Goal: Use online tool/utility: Utilize a website feature to perform a specific function

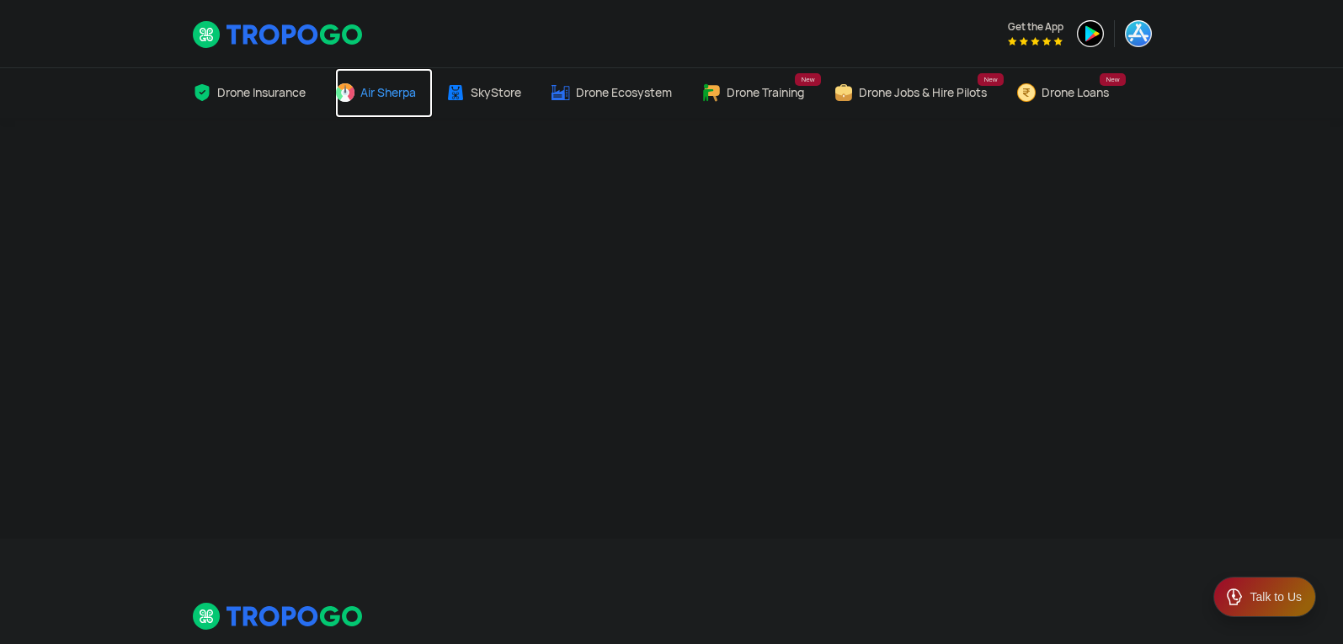
click at [408, 88] on span "Air Sherpa" at bounding box center [388, 92] width 56 height 13
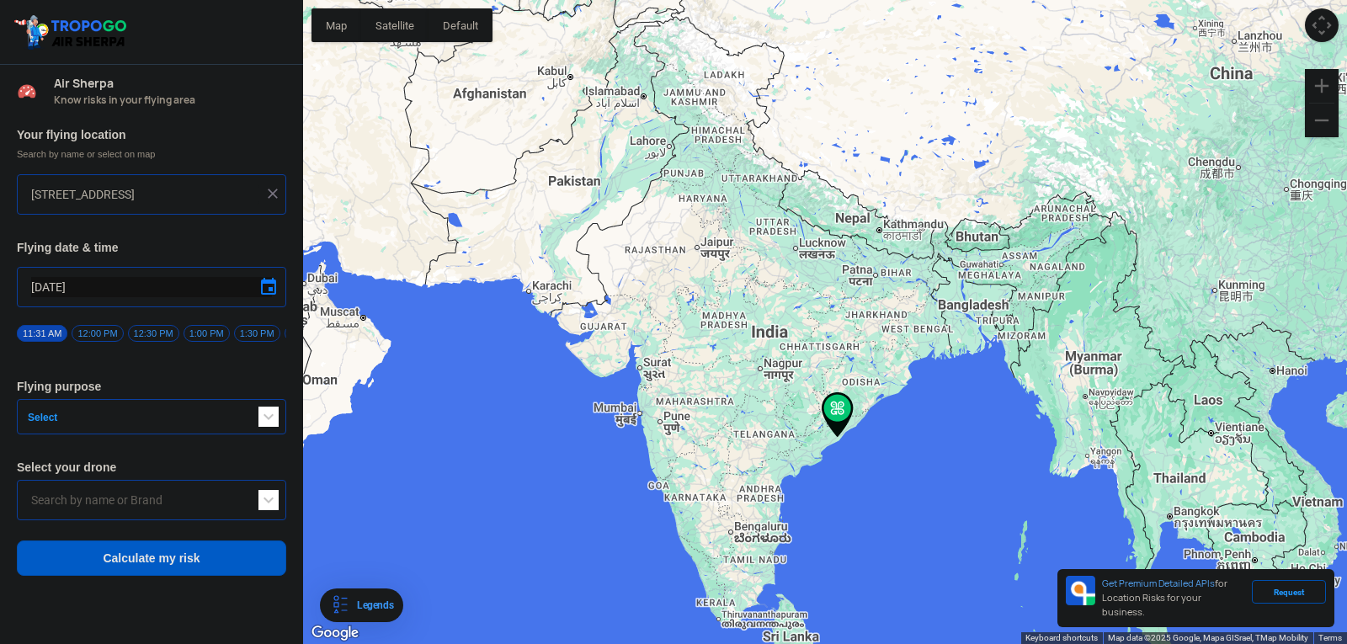
click at [833, 419] on img at bounding box center [838, 414] width 32 height 45
click at [867, 433] on div at bounding box center [825, 322] width 1044 height 644
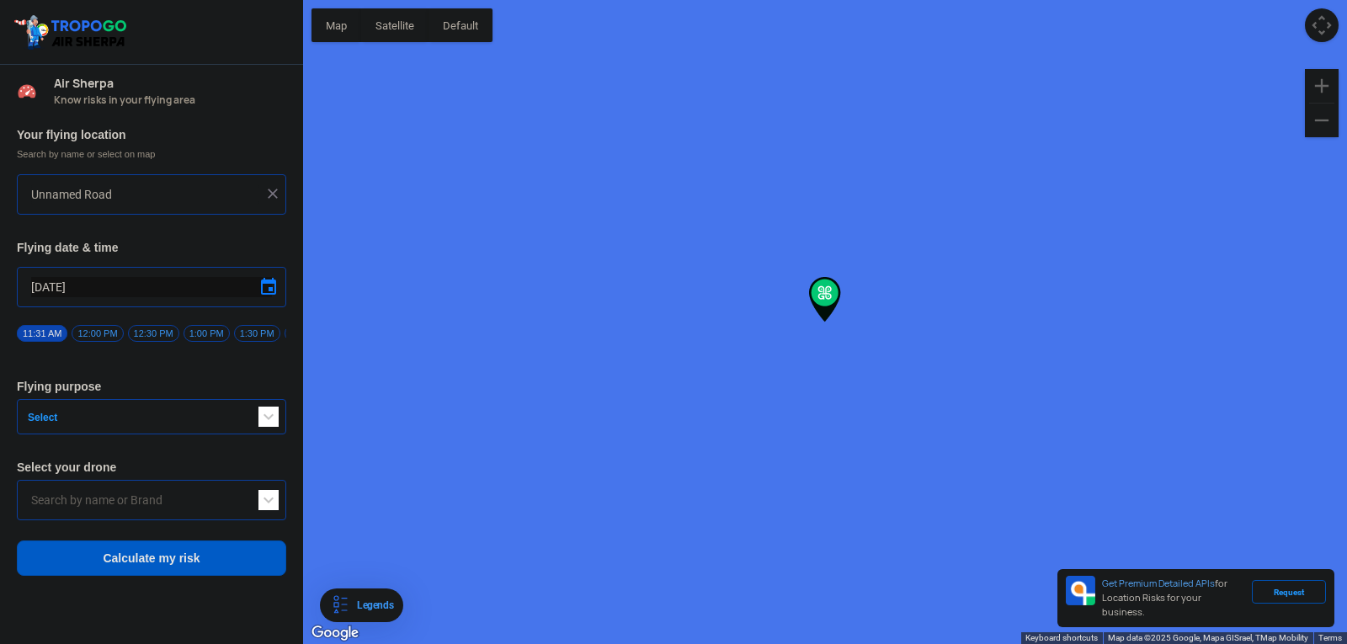
click at [867, 433] on div at bounding box center [825, 322] width 1044 height 644
click at [824, 287] on div at bounding box center [825, 322] width 1044 height 644
click at [824, 287] on img at bounding box center [825, 296] width 32 height 45
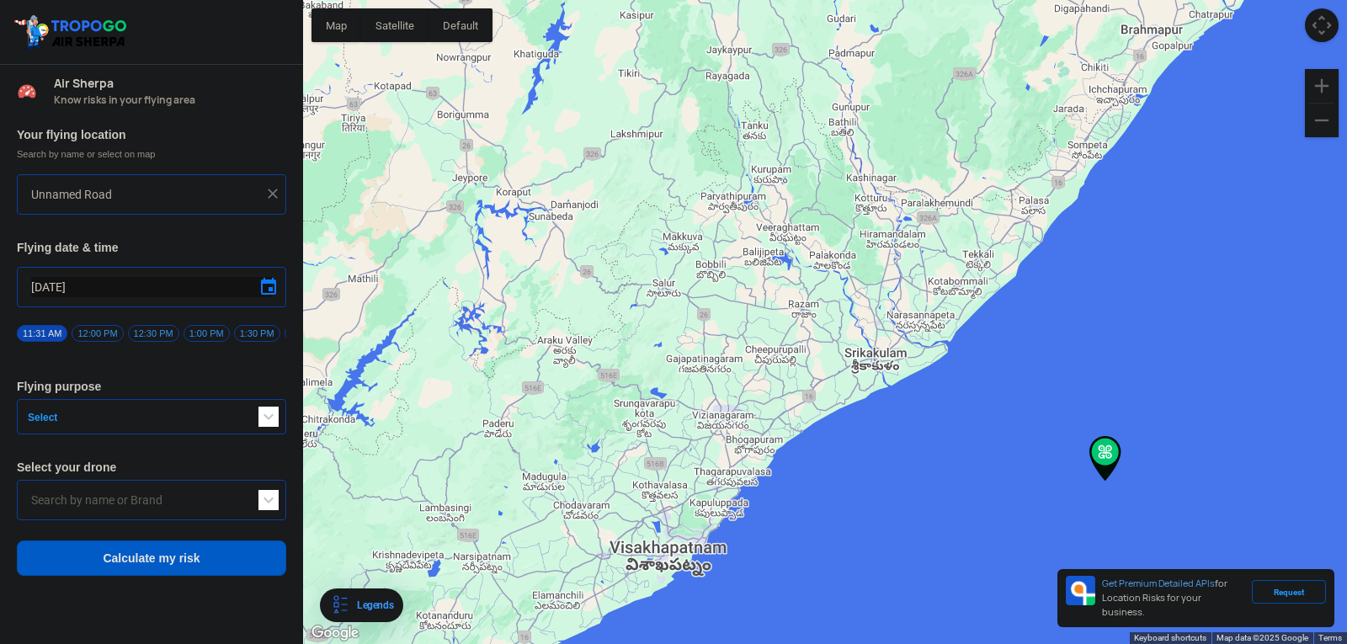
drag, startPoint x: 925, startPoint y: 451, endPoint x: 784, endPoint y: 325, distance: 189.0
click at [784, 325] on div at bounding box center [825, 322] width 1044 height 644
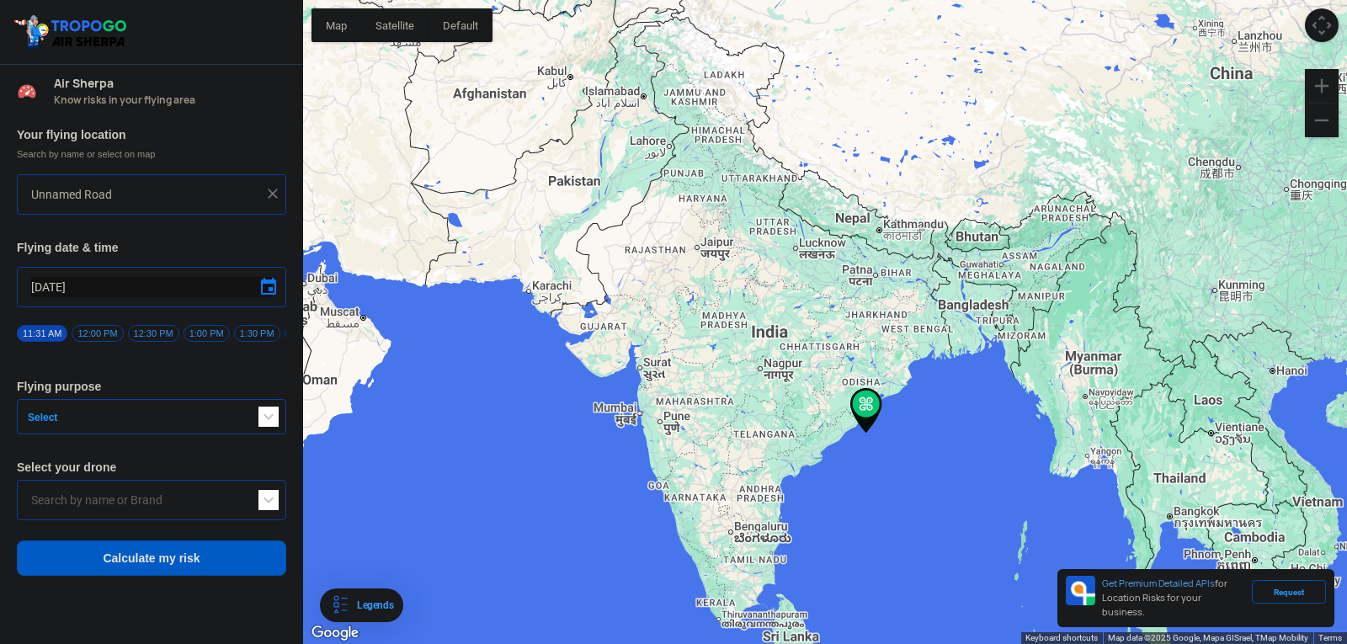
click at [118, 152] on span "Search by name or select on map" at bounding box center [151, 153] width 269 height 13
click at [129, 158] on span "Search by name or select on map" at bounding box center [151, 153] width 269 height 13
click at [140, 155] on span "Search by name or select on map" at bounding box center [151, 153] width 269 height 13
click at [150, 152] on span "Search by name or select on map" at bounding box center [151, 153] width 269 height 13
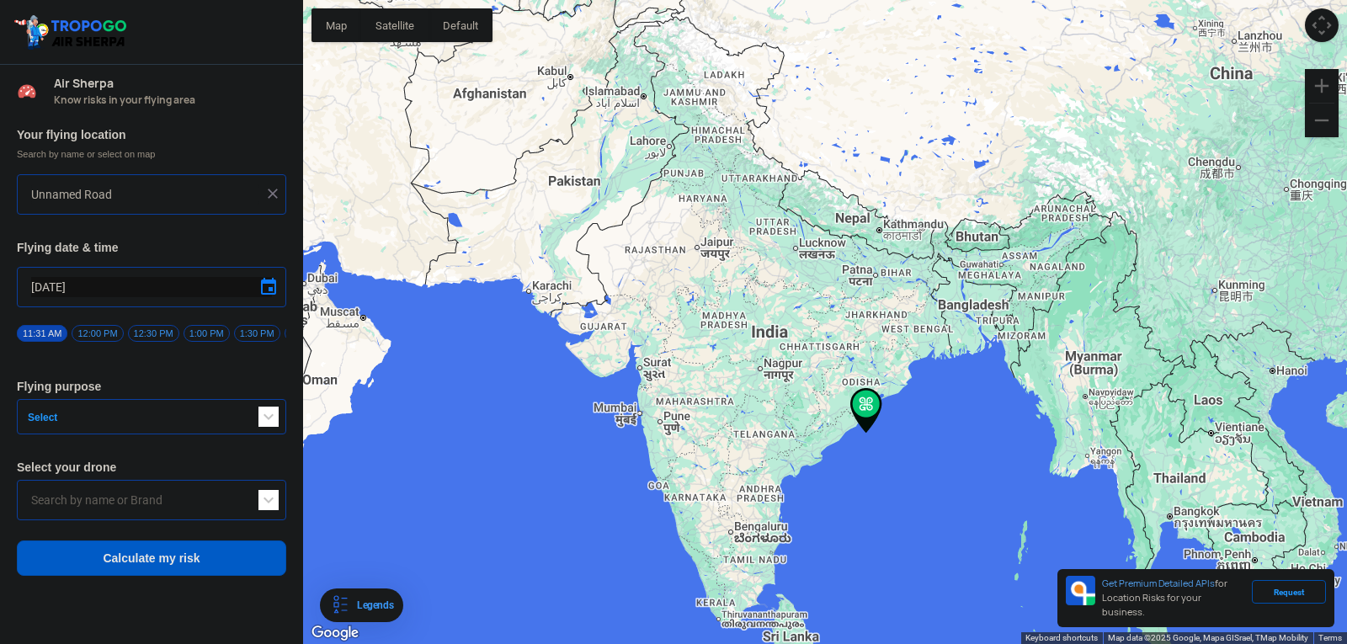
click at [390, 26] on button "Satellite" at bounding box center [394, 25] width 67 height 34
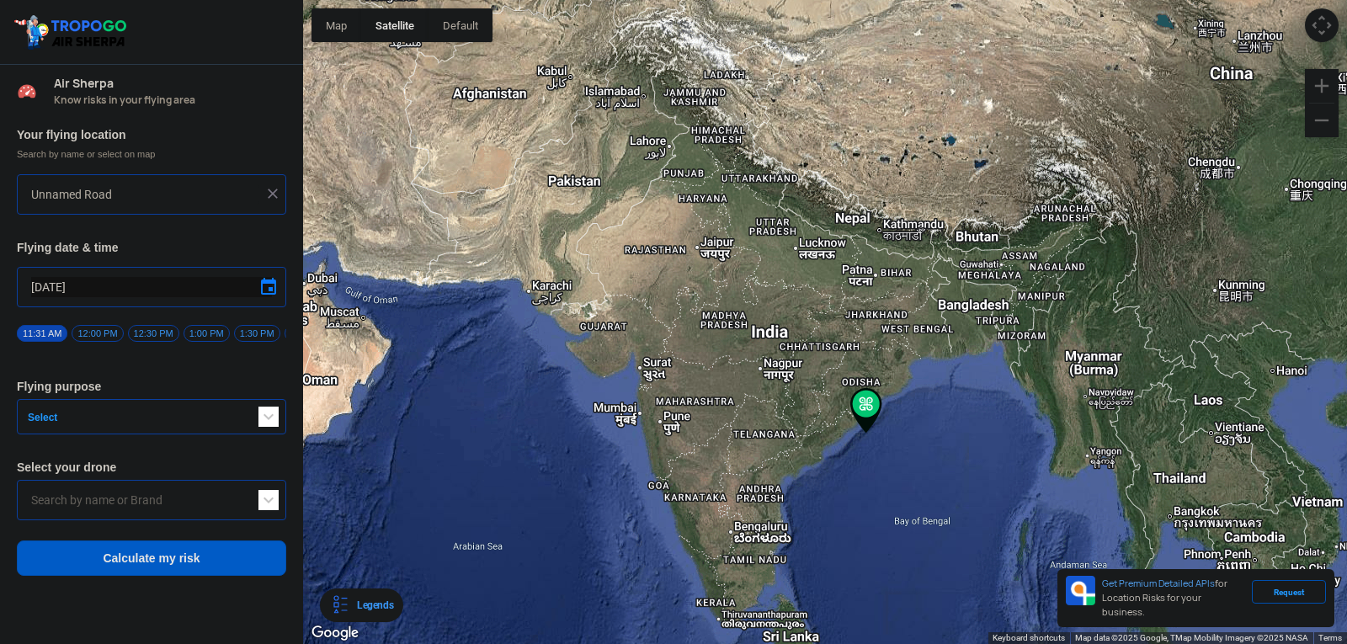
click at [169, 181] on div "Unnamed Road" at bounding box center [151, 194] width 269 height 40
click at [166, 203] on input "Unnamed Road" at bounding box center [145, 194] width 228 height 20
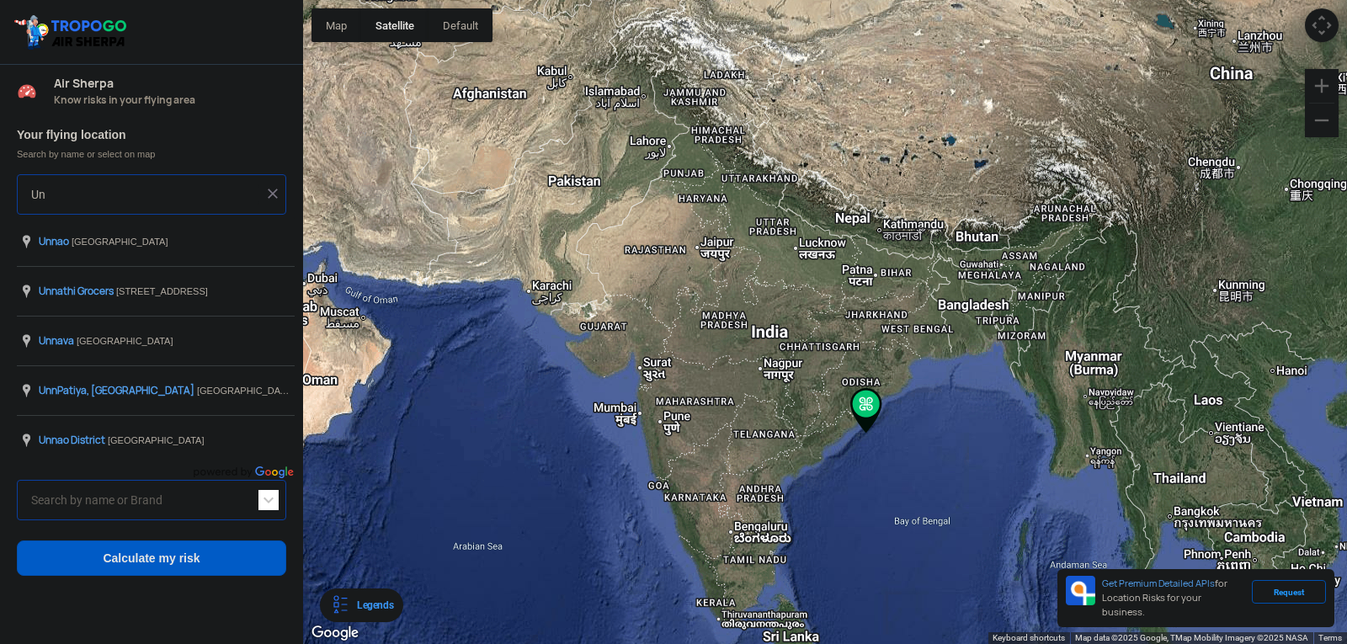
type input "U"
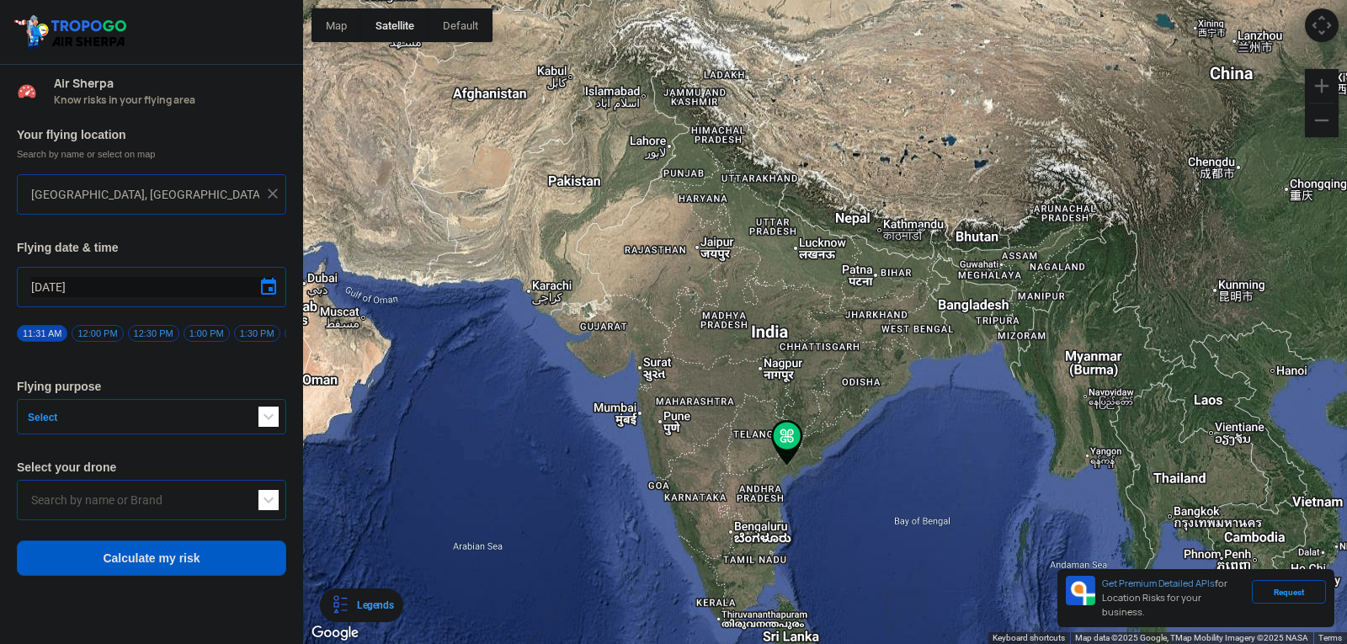
type input "Uppalapadu - [GEOGRAPHIC_DATA] 522508, [GEOGRAPHIC_DATA]"
click at [275, 193] on img at bounding box center [272, 193] width 17 height 17
click at [224, 193] on input "text" at bounding box center [145, 194] width 228 height 20
type input "[GEOGRAPHIC_DATA], [GEOGRAPHIC_DATA] 530049, [GEOGRAPHIC_DATA]"
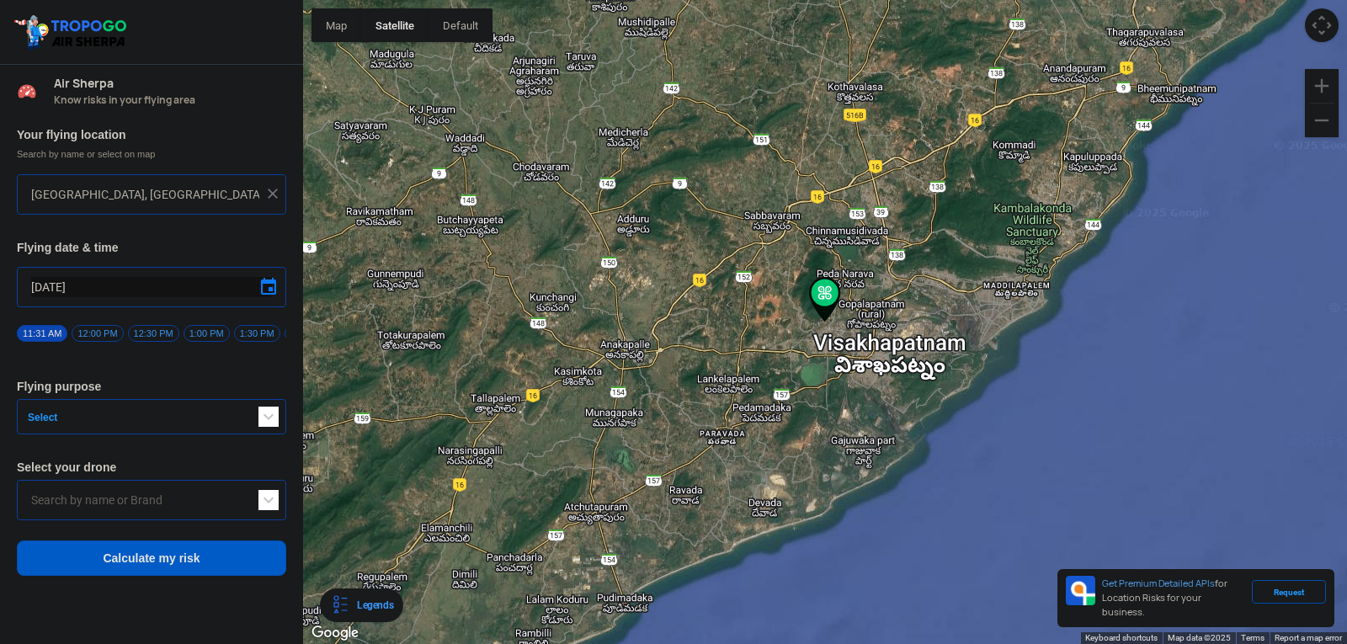
click at [106, 327] on span "12:00 PM" at bounding box center [97, 333] width 51 height 17
click at [125, 435] on button "Select" at bounding box center [151, 416] width 269 height 35
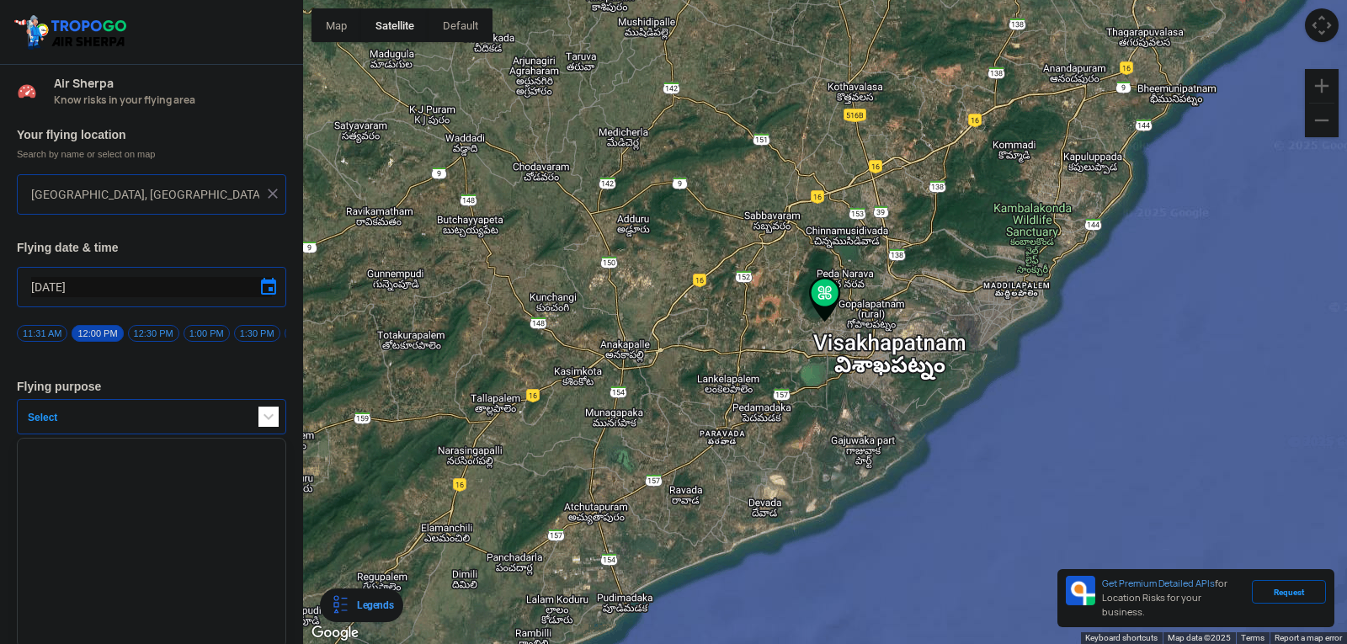
click at [261, 421] on span "button" at bounding box center [269, 417] width 20 height 20
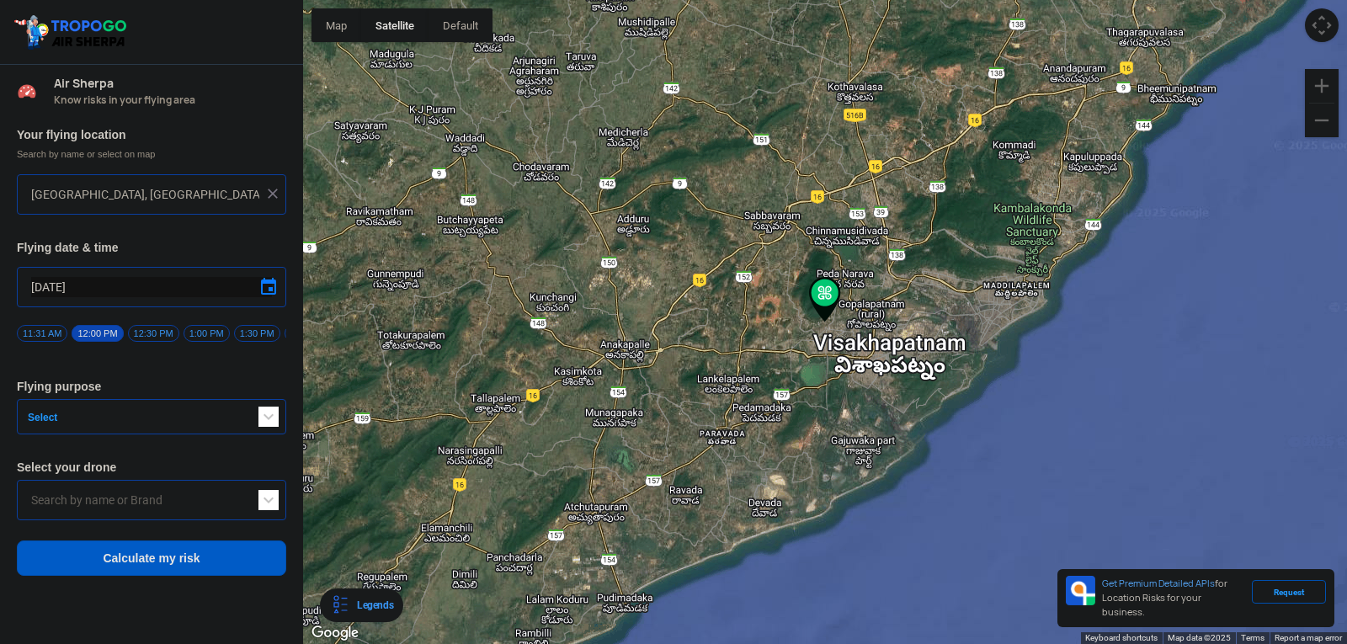
click at [264, 424] on span "button" at bounding box center [269, 417] width 20 height 20
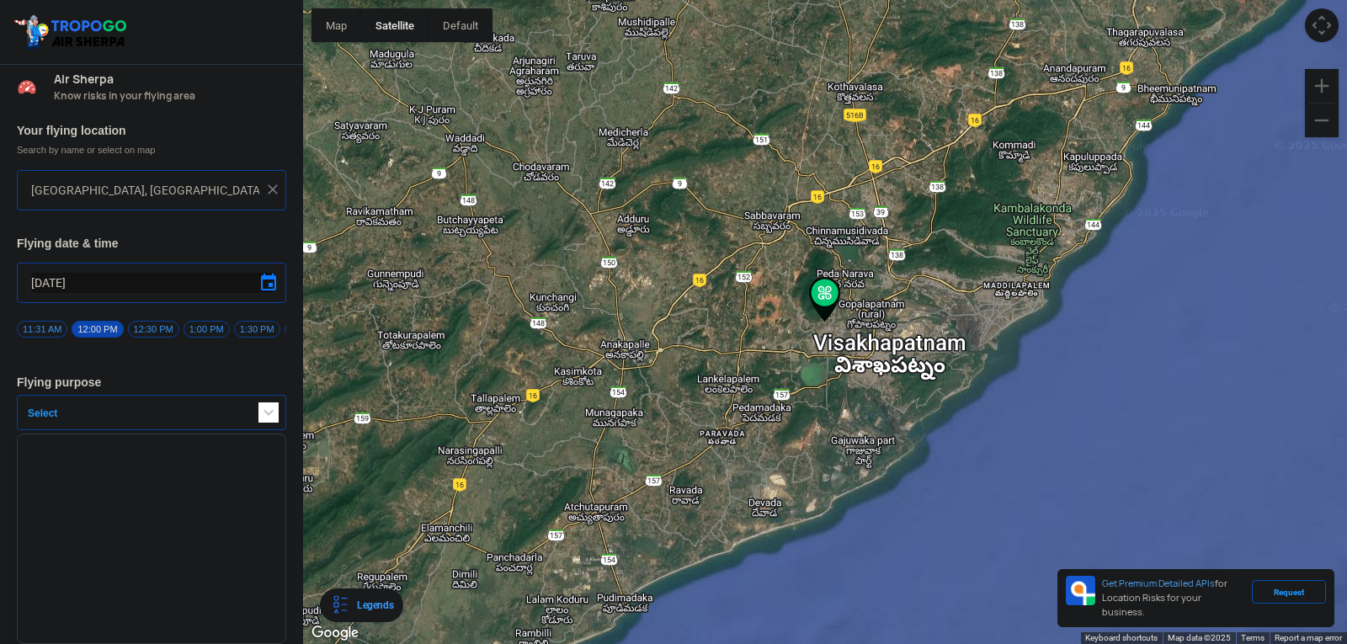
scroll to position [11, 0]
click at [133, 408] on span "Select" at bounding box center [126, 413] width 211 height 13
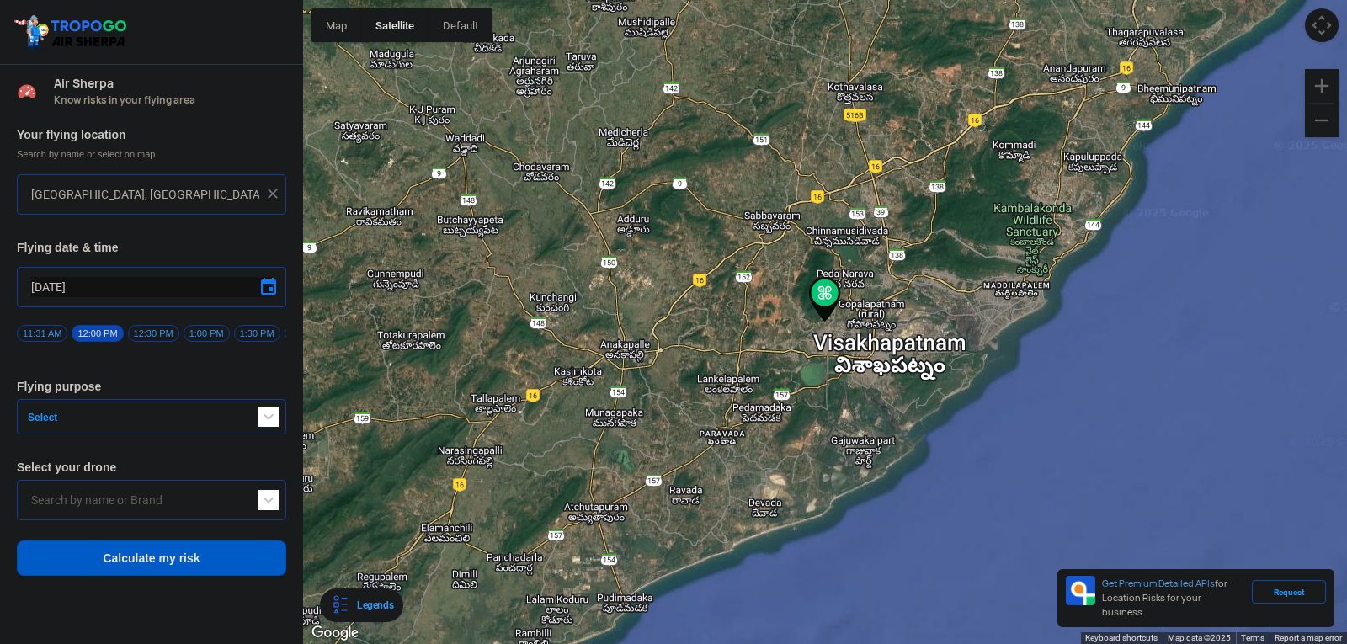
click at [128, 422] on span "Select" at bounding box center [126, 417] width 211 height 13
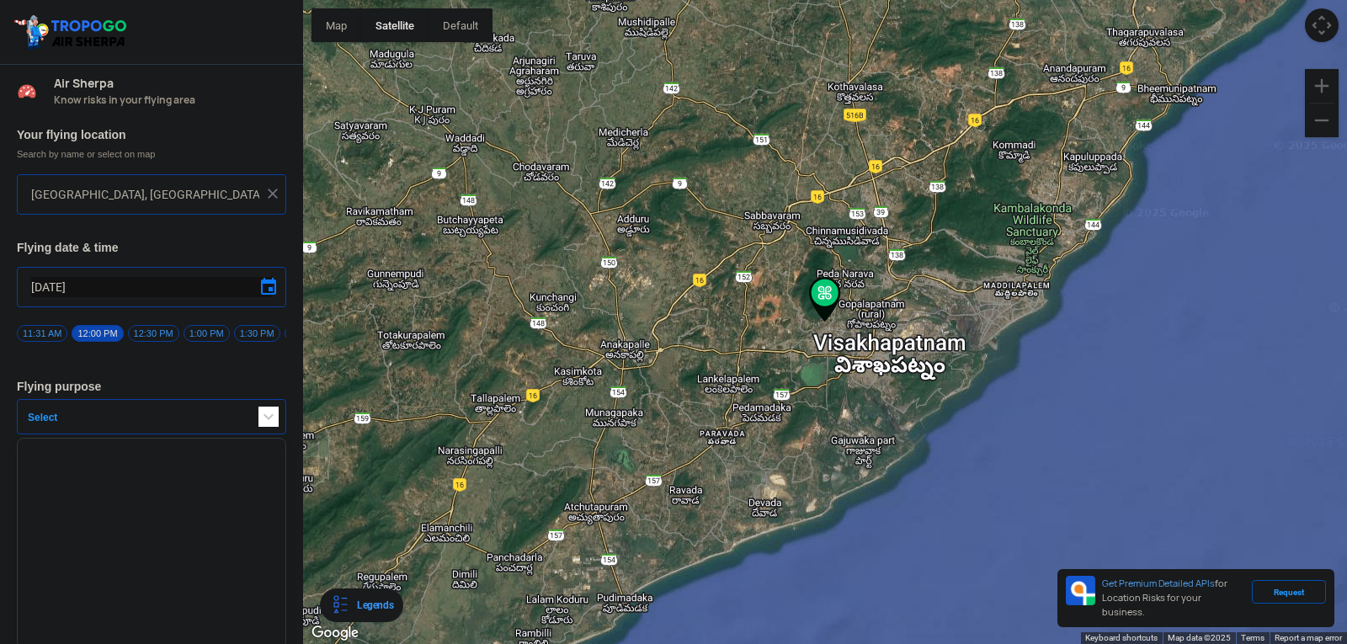
click at [263, 427] on span "button" at bounding box center [269, 417] width 20 height 20
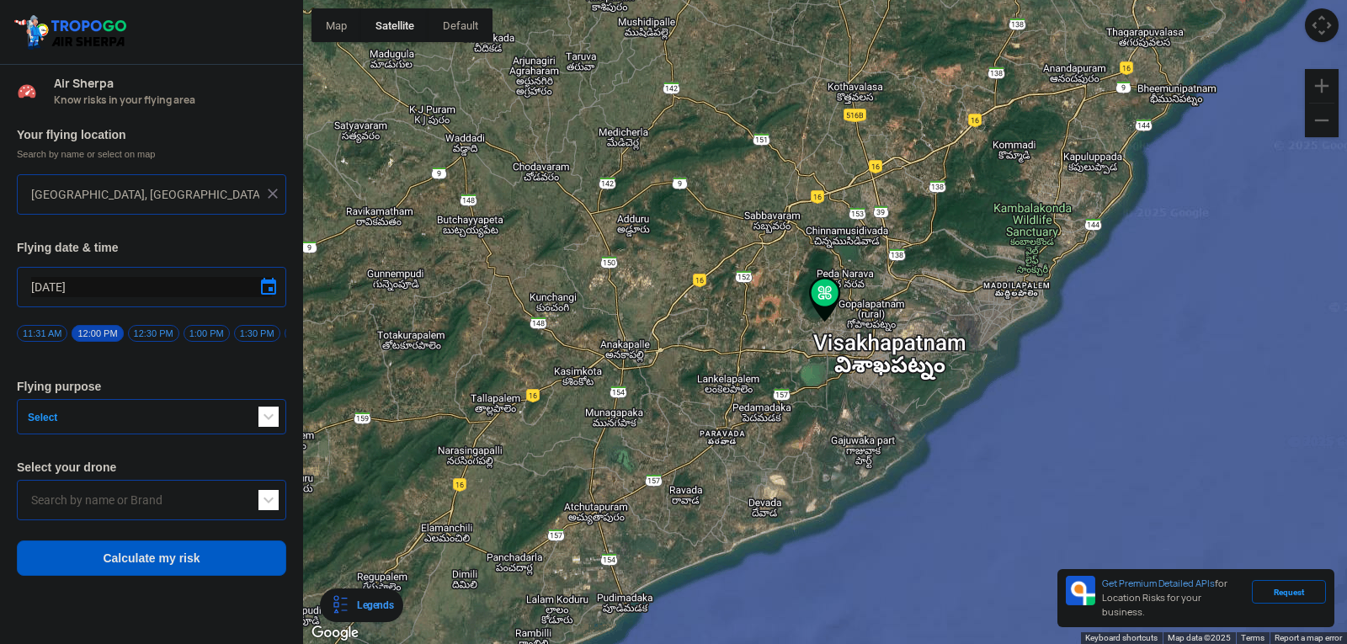
click at [35, 327] on span "11:31 AM" at bounding box center [42, 333] width 51 height 17
click at [265, 424] on span "button" at bounding box center [269, 417] width 20 height 20
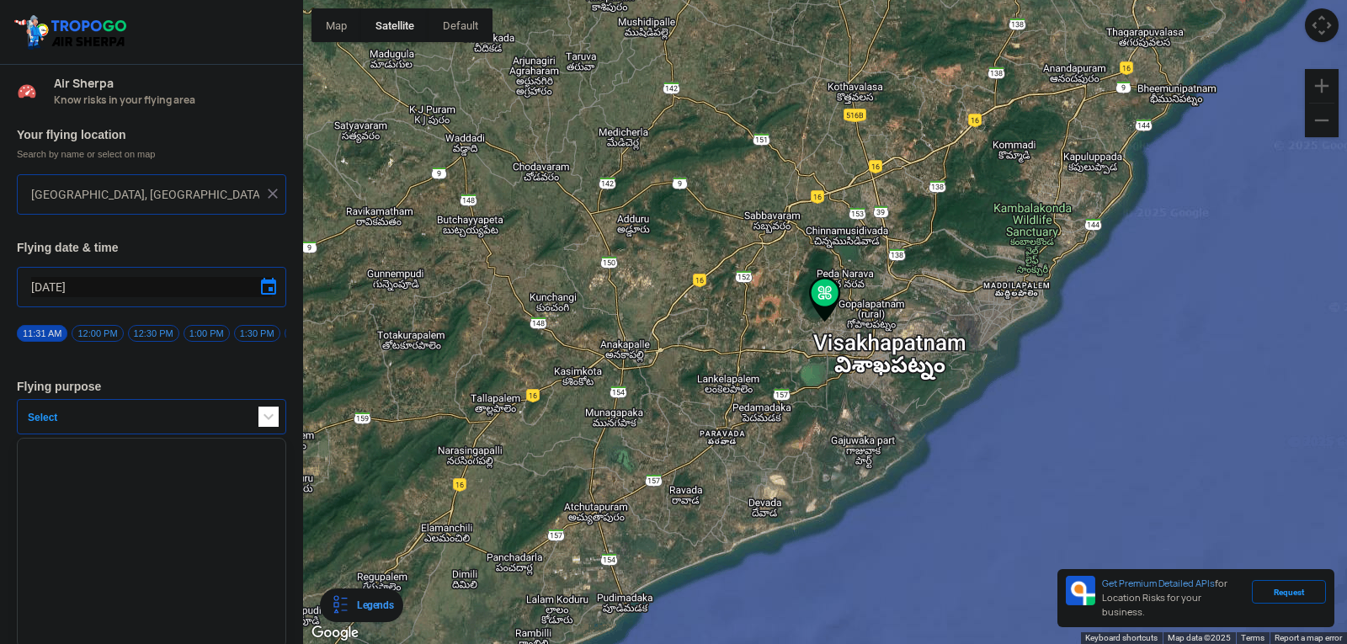
scroll to position [11, 0]
click at [88, 321] on span "12:00 PM" at bounding box center [97, 329] width 51 height 17
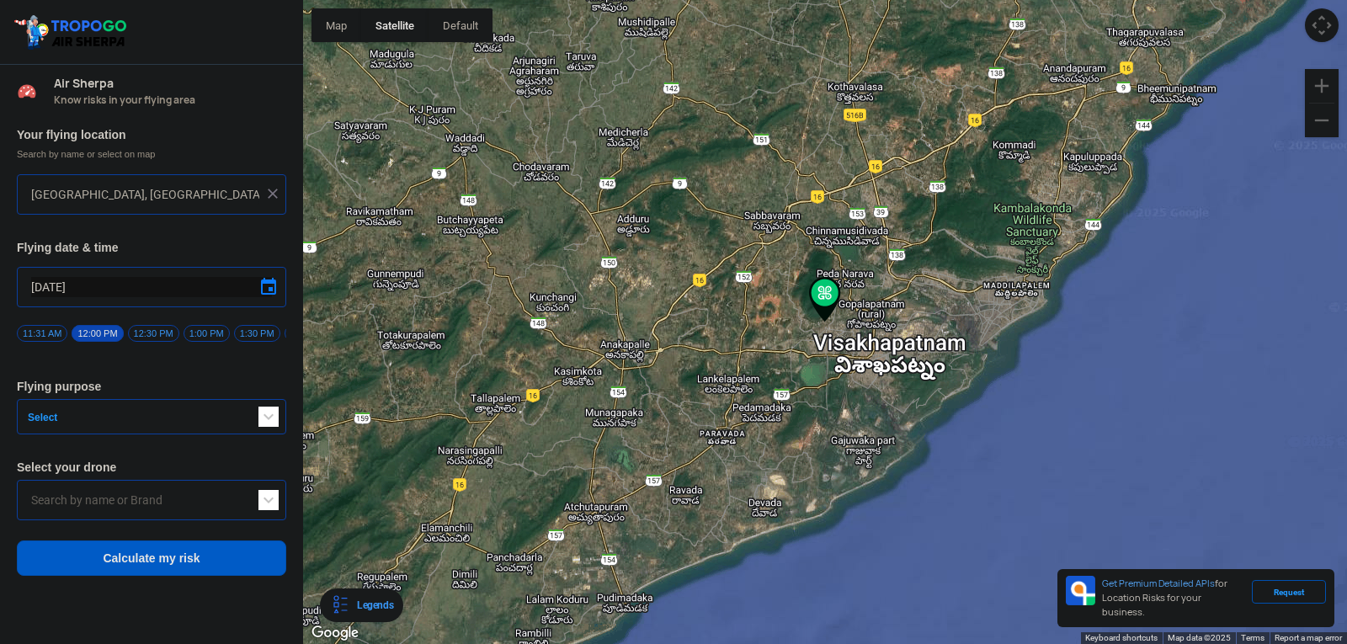
scroll to position [0, 0]
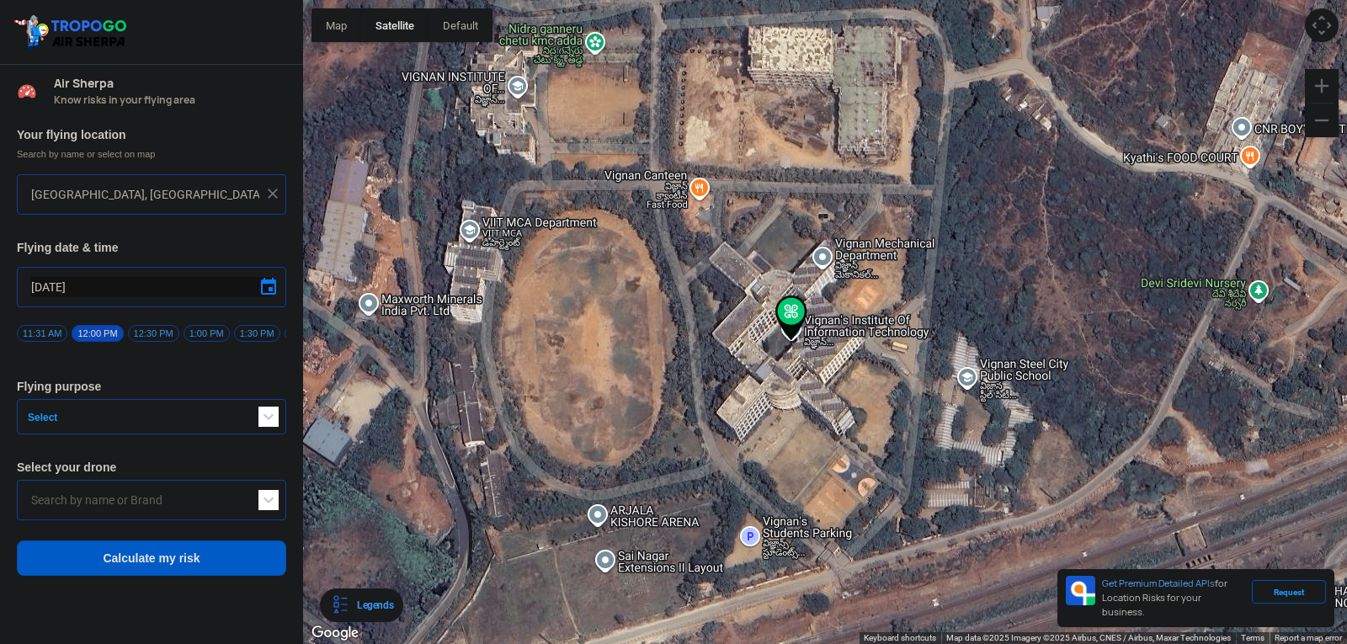
drag, startPoint x: 915, startPoint y: 360, endPoint x: 794, endPoint y: 352, distance: 120.7
click at [794, 352] on div at bounding box center [825, 322] width 1044 height 644
click at [272, 424] on span "button" at bounding box center [269, 417] width 20 height 20
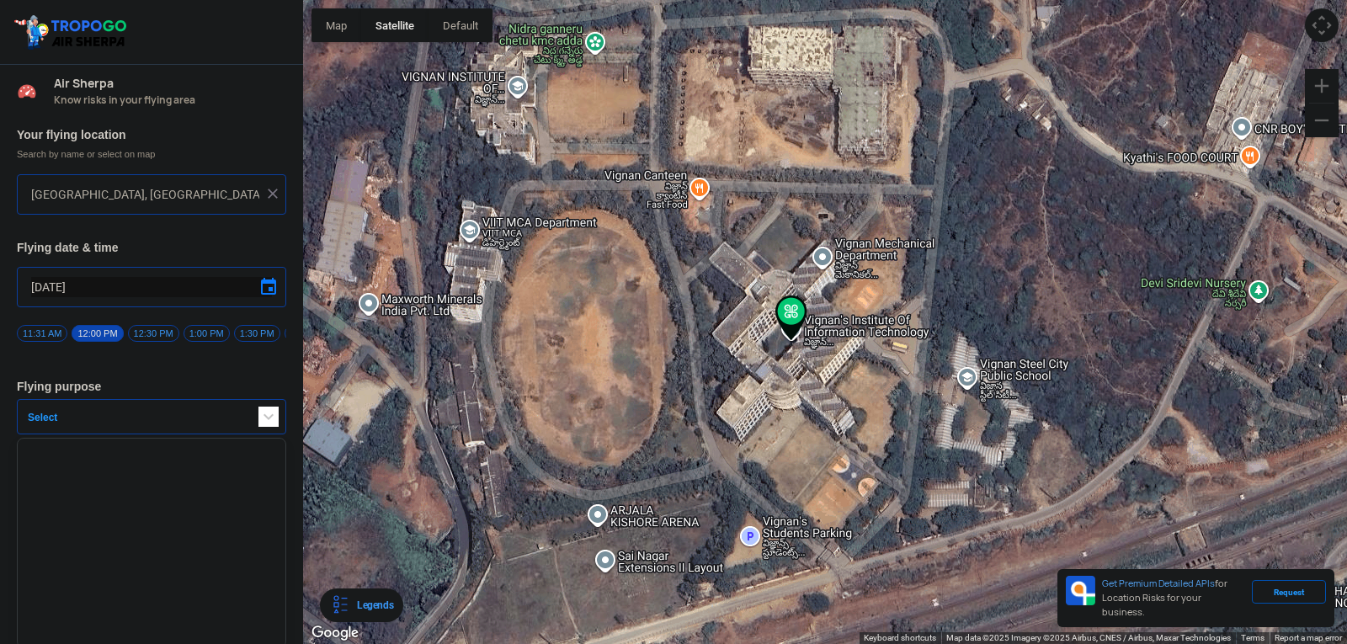
click at [173, 415] on button "Select" at bounding box center [151, 416] width 269 height 35
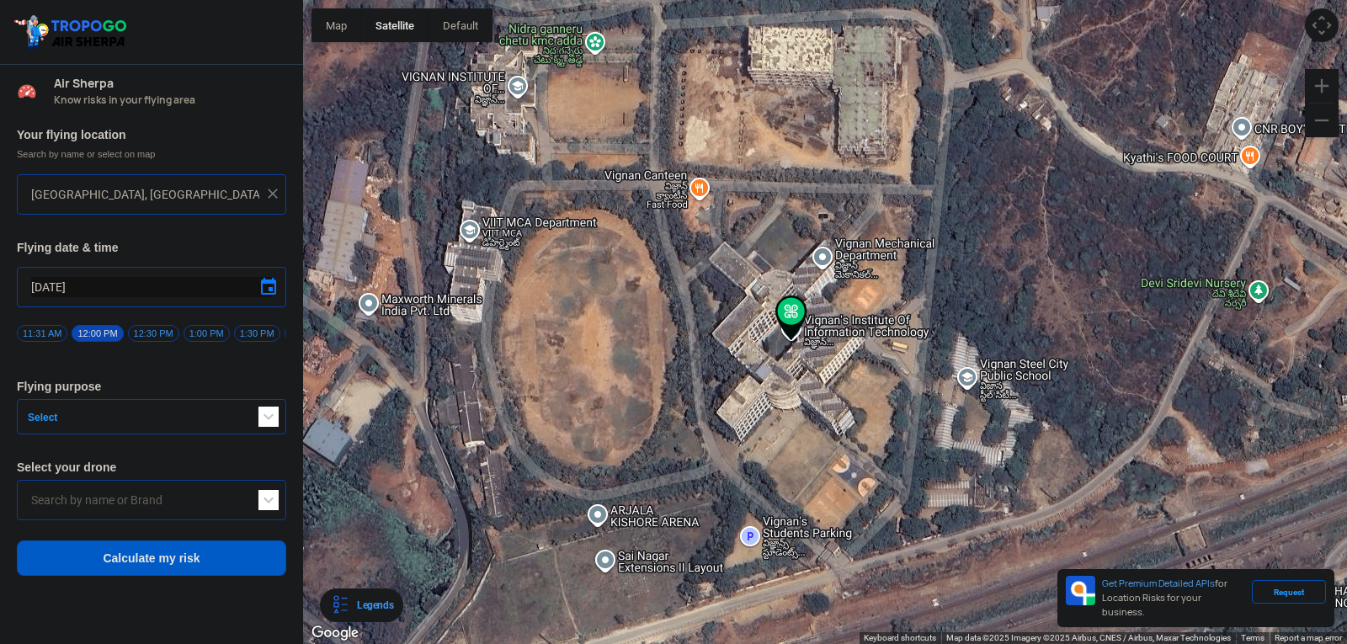
click at [173, 415] on button "Select" at bounding box center [151, 416] width 269 height 35
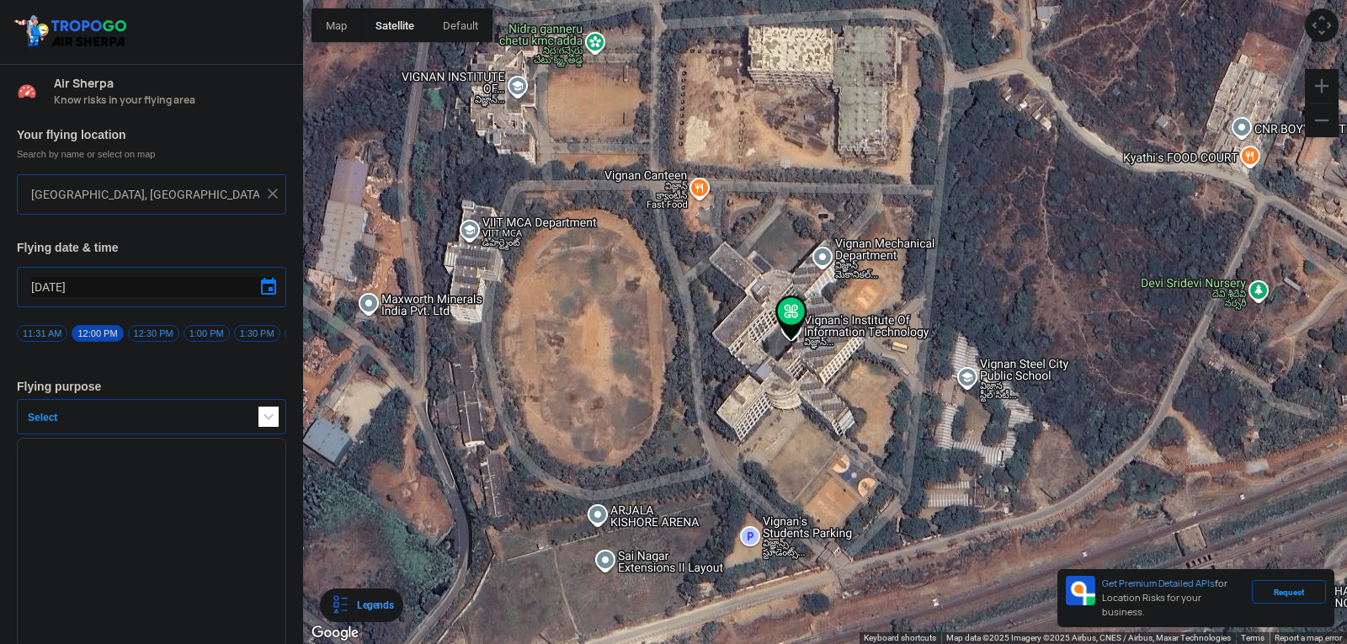
click at [259, 424] on span "button" at bounding box center [269, 417] width 20 height 20
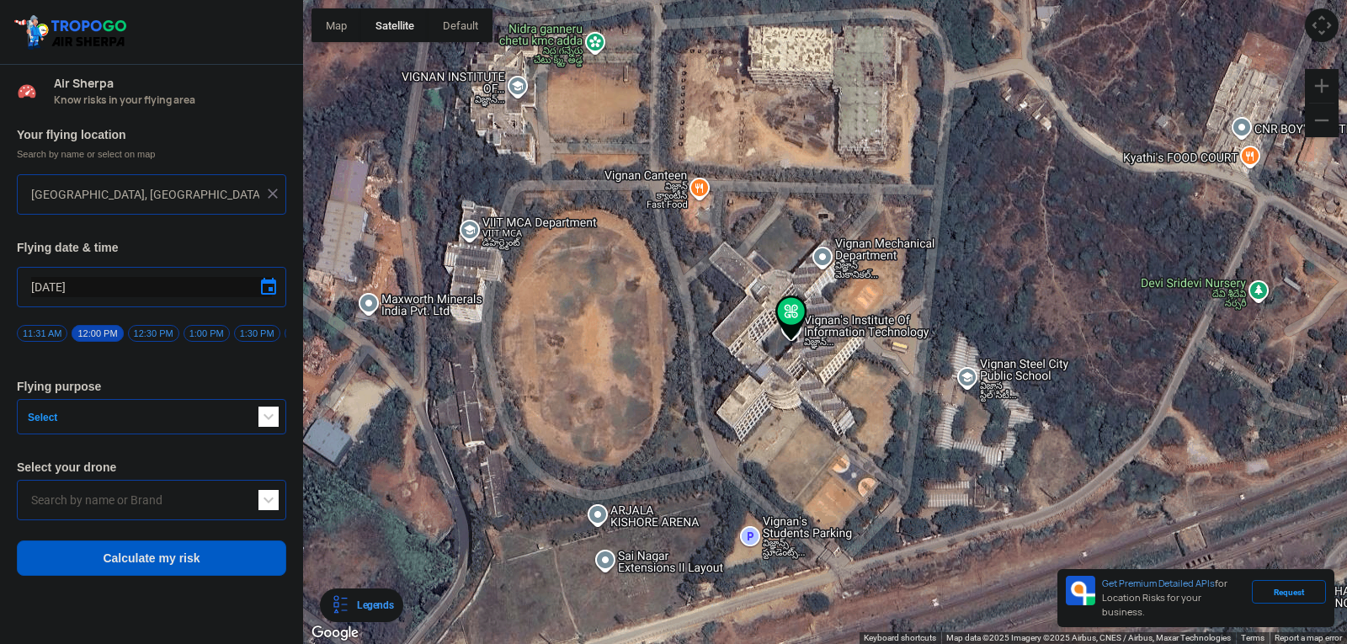
click at [164, 419] on span "Select" at bounding box center [126, 417] width 211 height 13
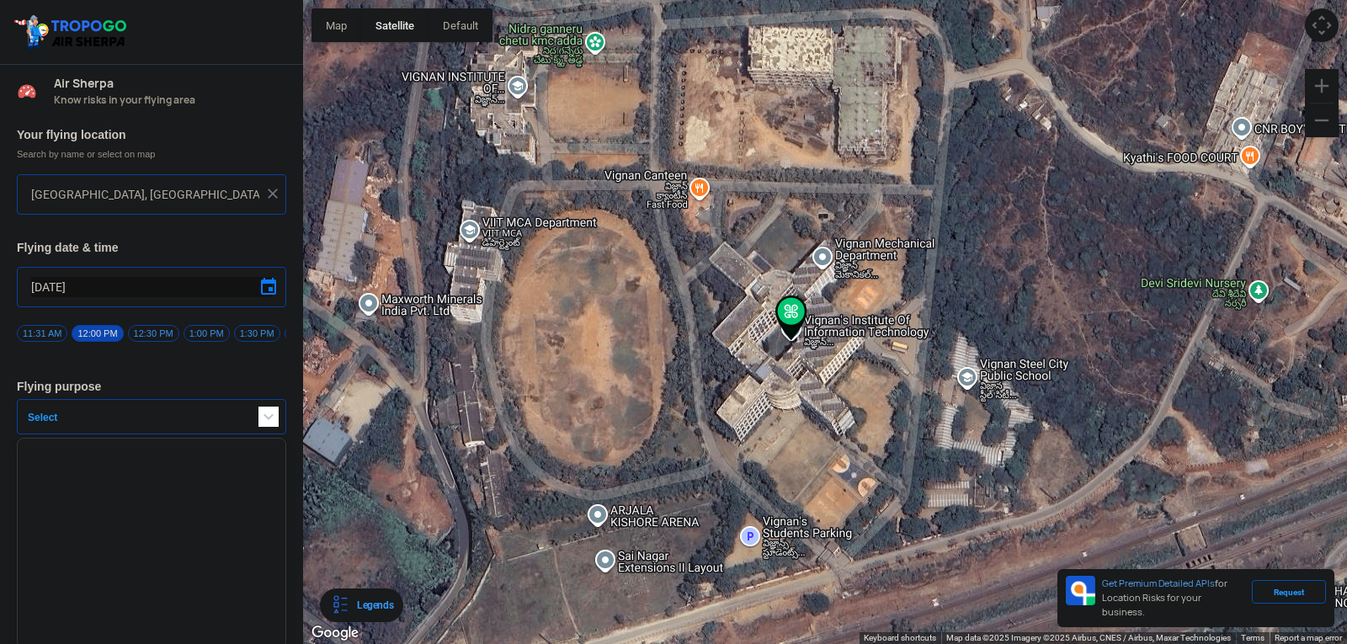
click at [164, 419] on span "Select" at bounding box center [126, 417] width 211 height 13
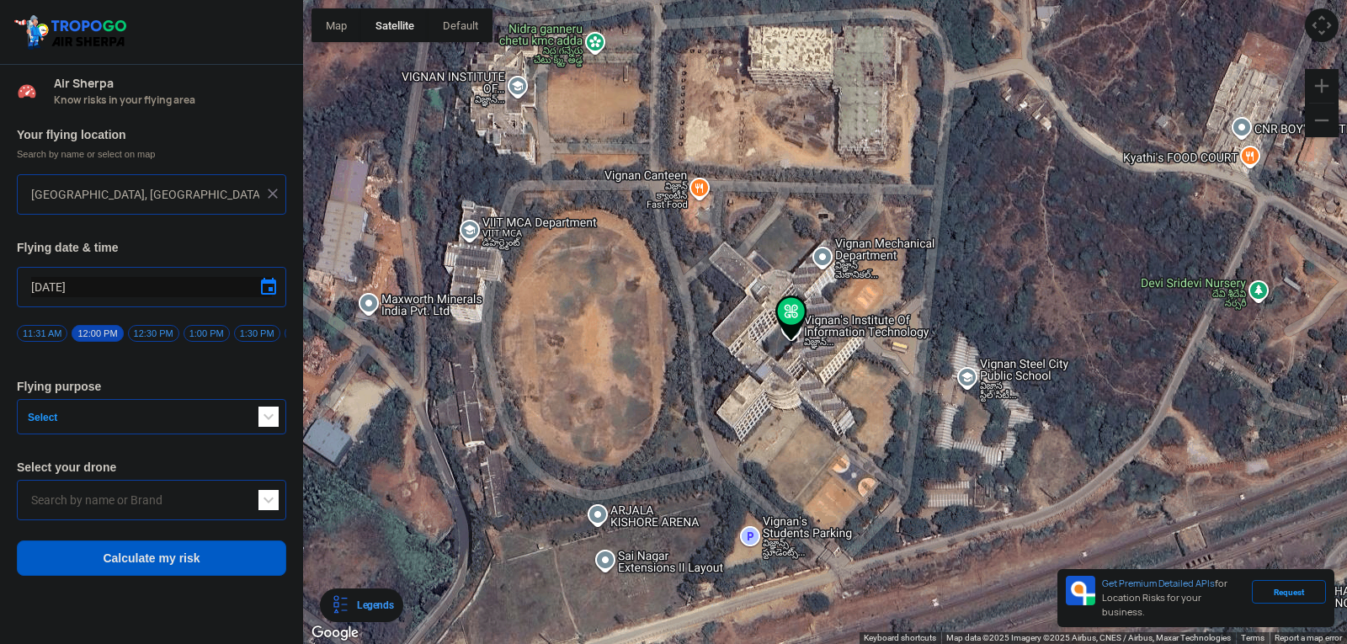
click at [232, 510] on input "text" at bounding box center [151, 500] width 241 height 20
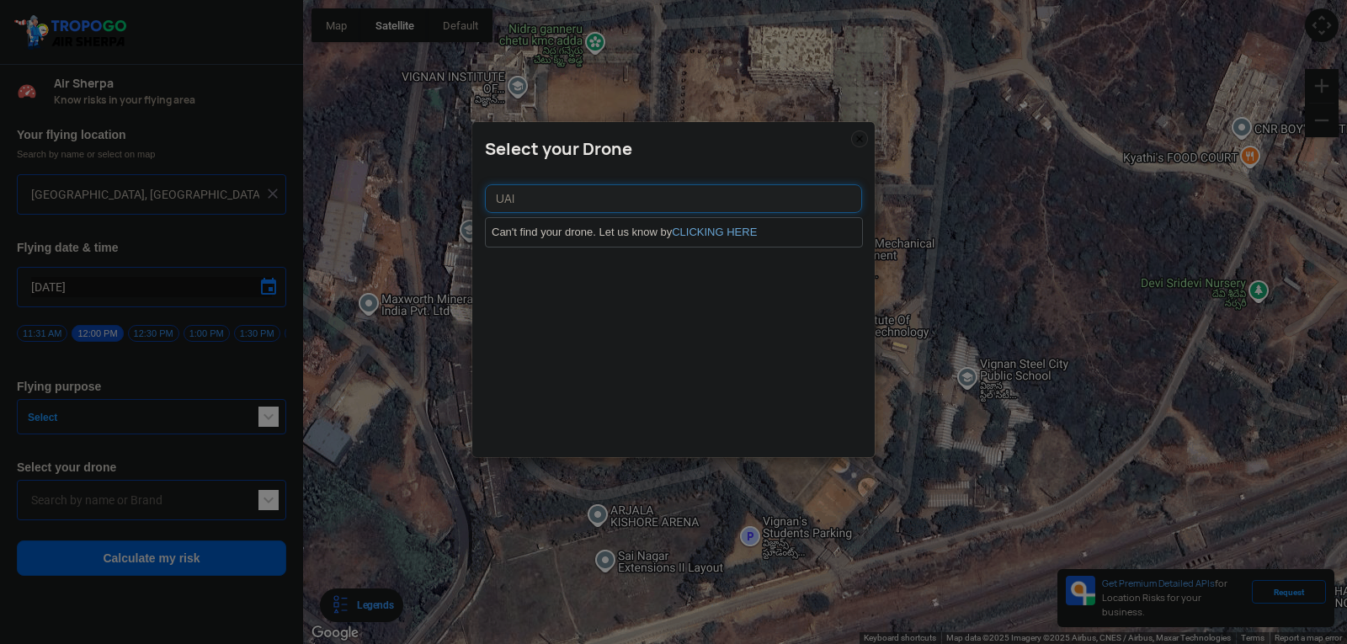
type input "UAI"
click at [860, 136] on img at bounding box center [859, 139] width 17 height 17
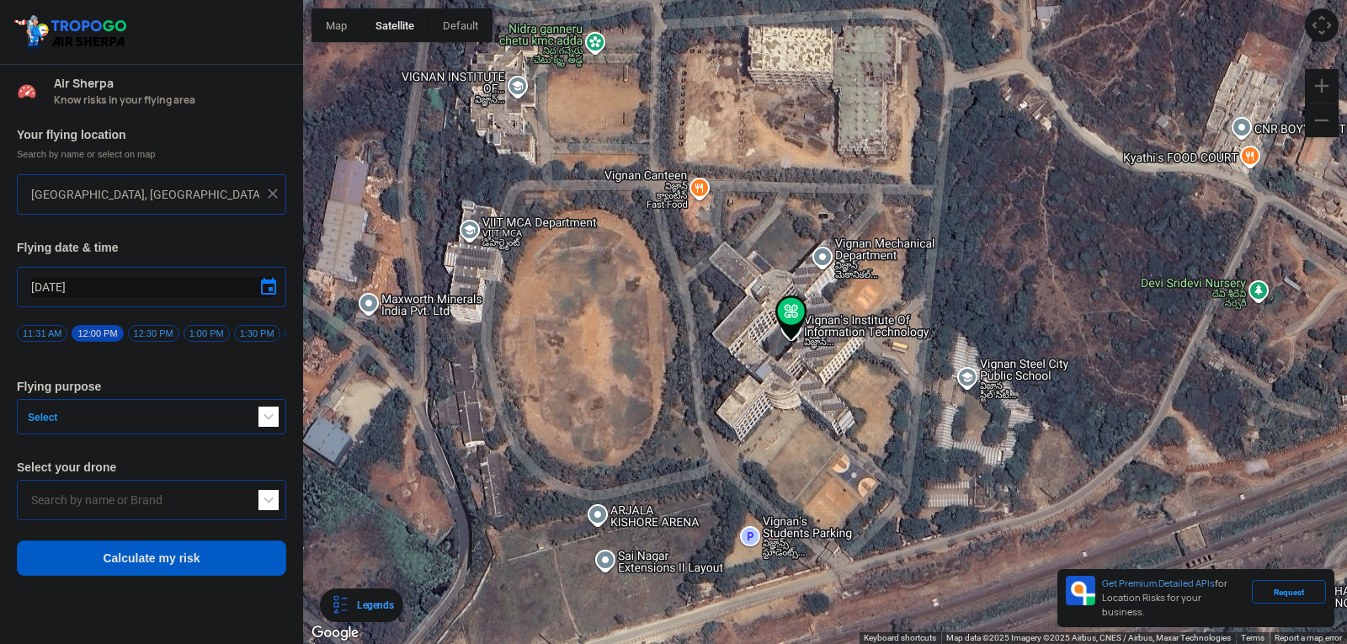
click at [221, 504] on input "text" at bounding box center [151, 500] width 241 height 20
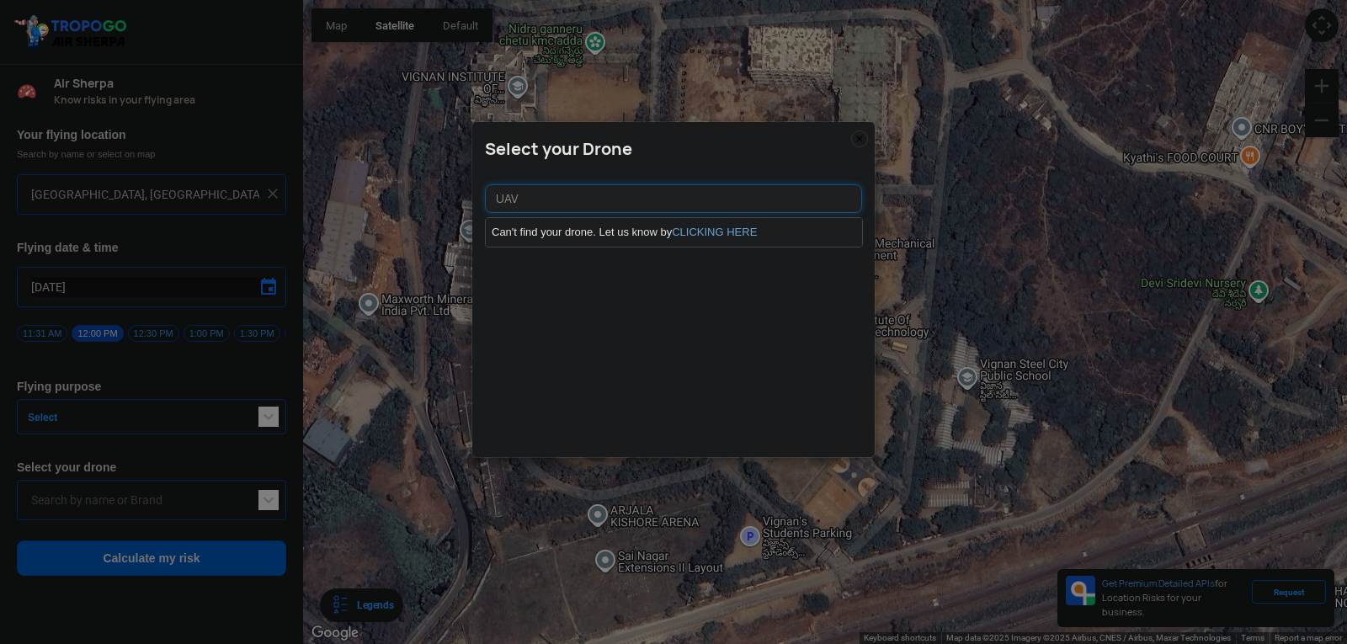
type input "UAV"
click at [590, 227] on li "Can't find your drone. Let us know by CLICKING HERE" at bounding box center [674, 232] width 376 height 29
click at [694, 237] on link "CLICKING HERE" at bounding box center [714, 232] width 85 height 13
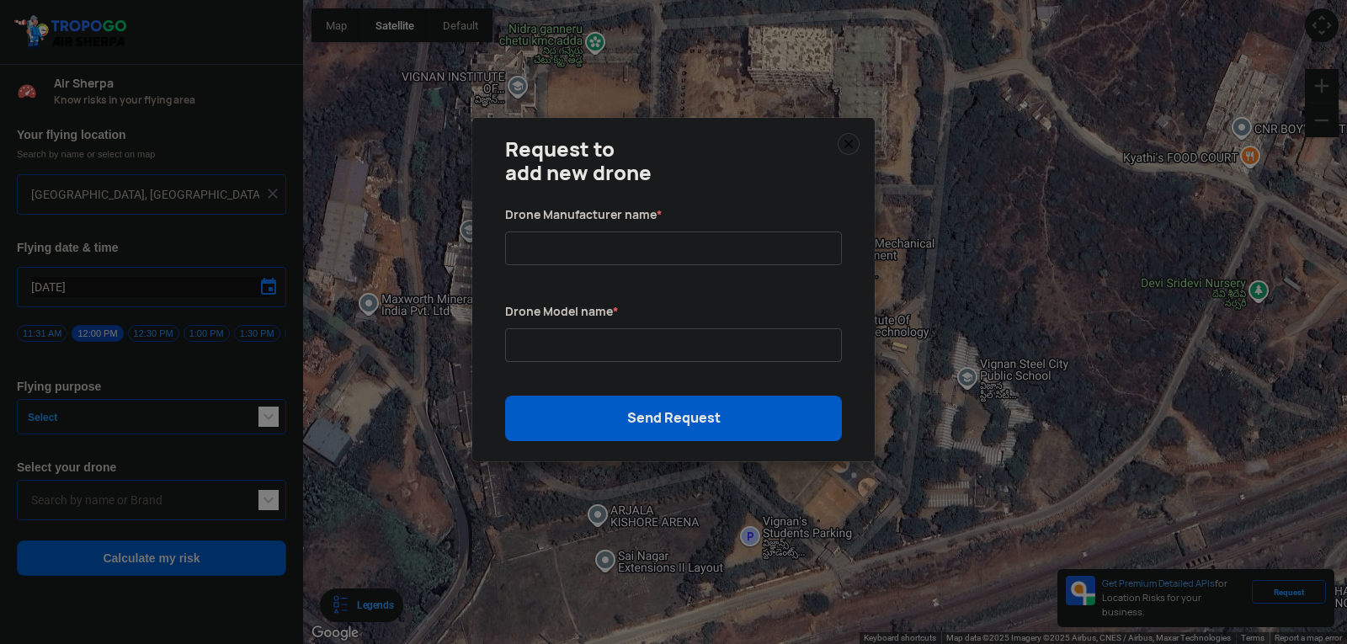
click at [851, 144] on img at bounding box center [849, 144] width 22 height 22
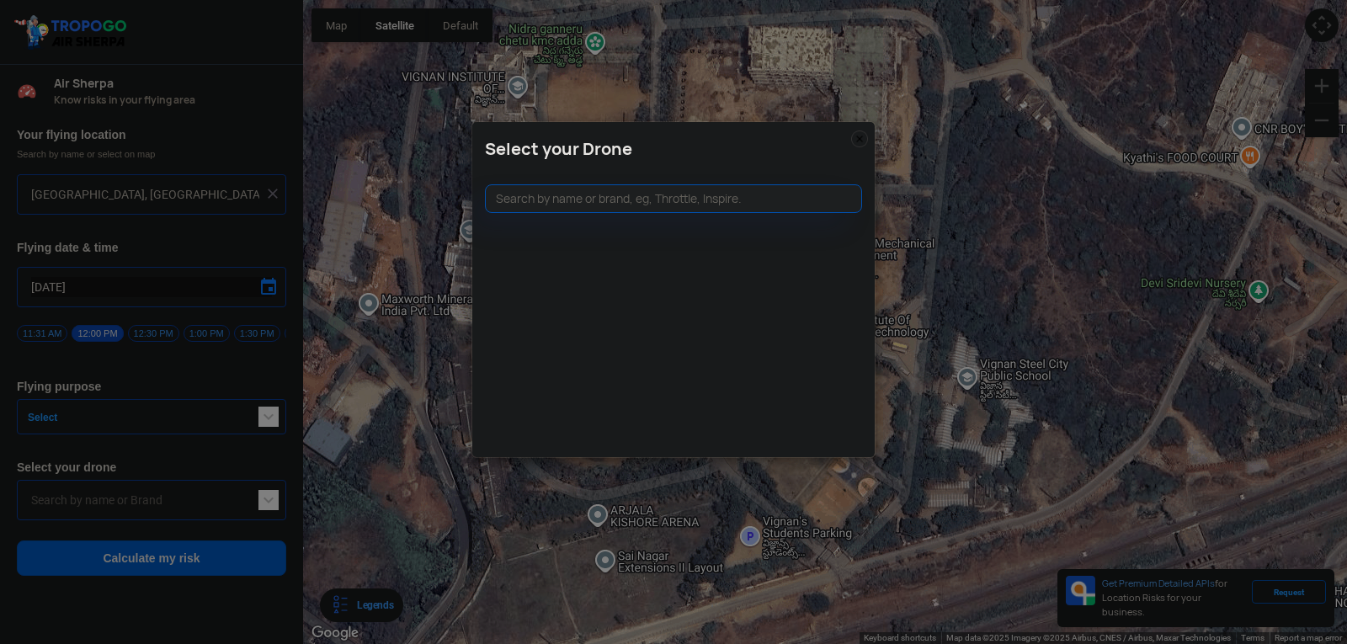
click at [851, 144] on h3 "Select your Drone" at bounding box center [673, 149] width 377 height 20
click at [868, 137] on div "Select your Drone" at bounding box center [673, 144] width 403 height 45
click at [866, 136] on img at bounding box center [859, 139] width 17 height 17
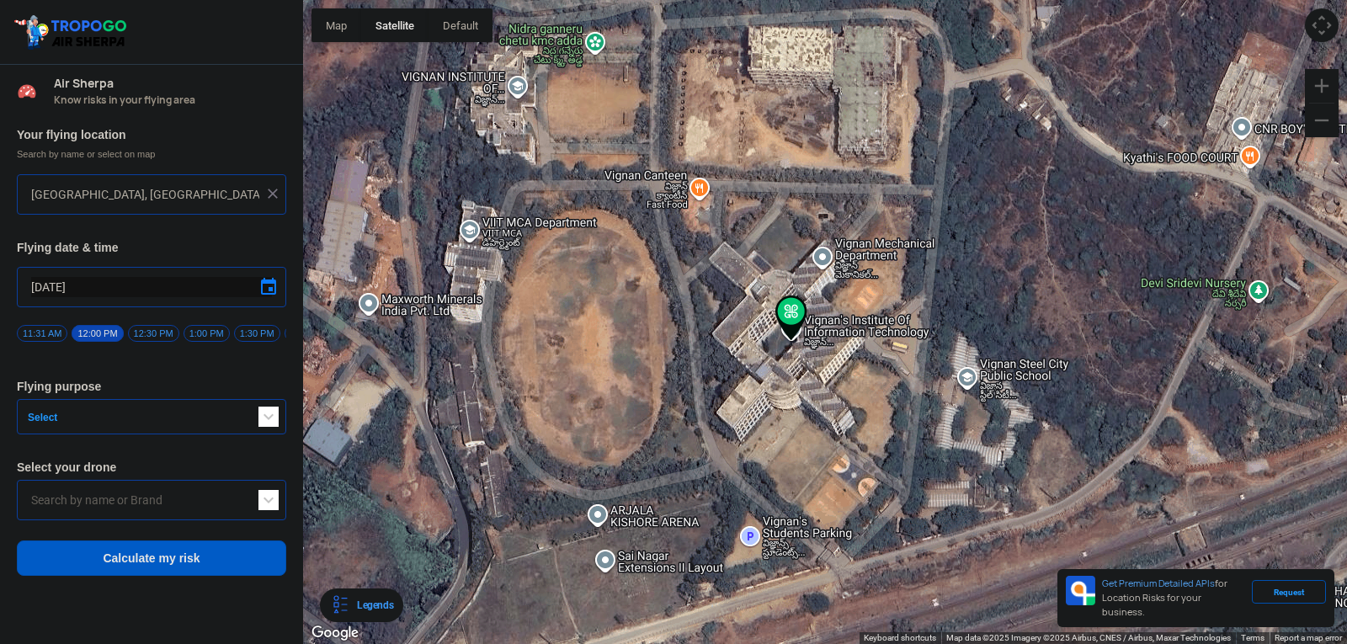
click at [269, 411] on button "Select" at bounding box center [151, 416] width 269 height 35
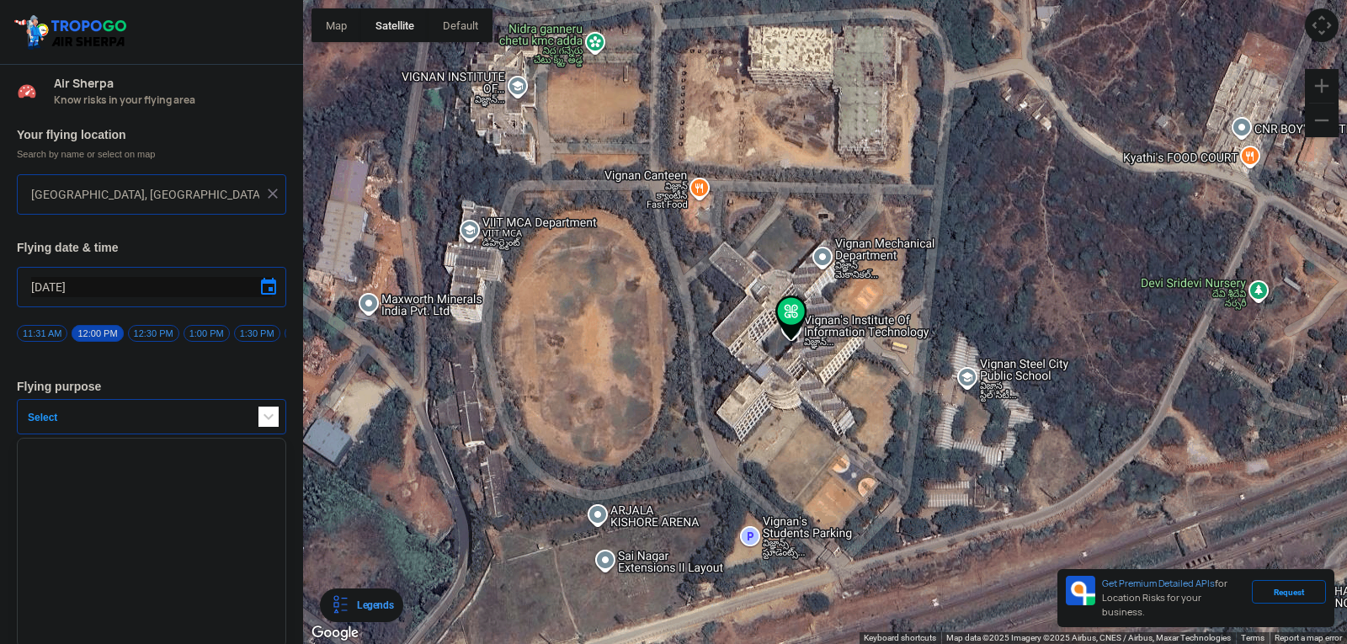
click at [268, 423] on span "button" at bounding box center [269, 417] width 20 height 20
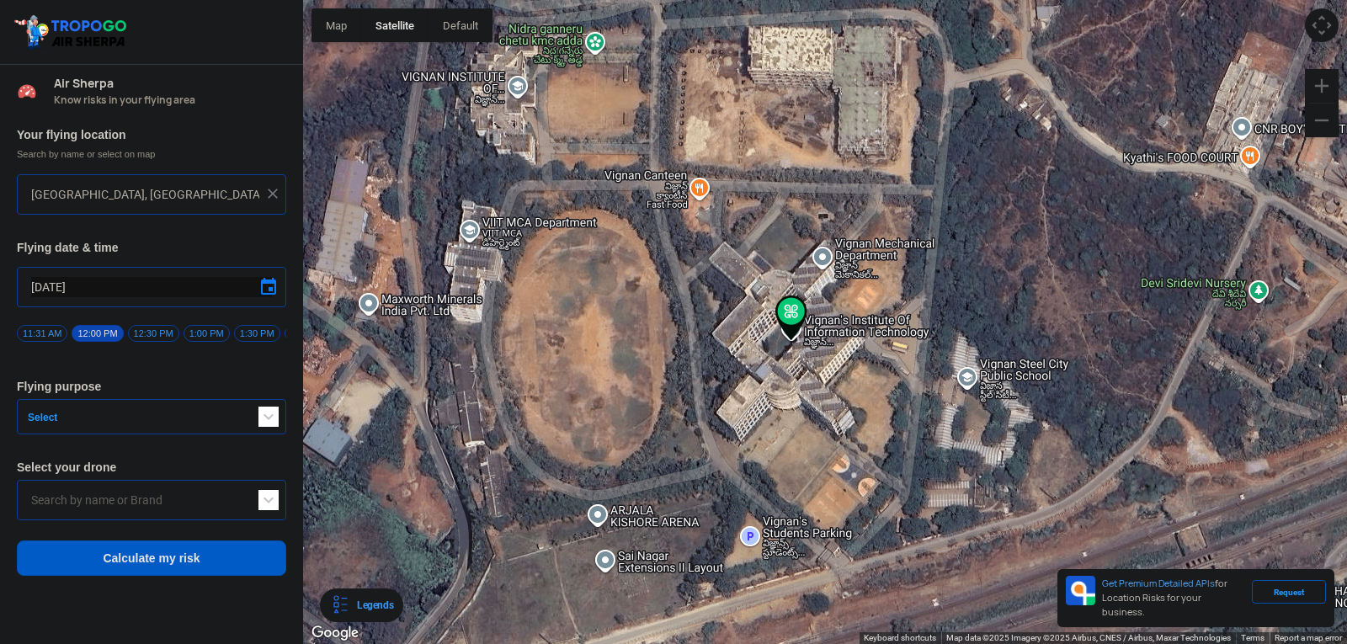
click at [268, 423] on span "button" at bounding box center [269, 417] width 20 height 20
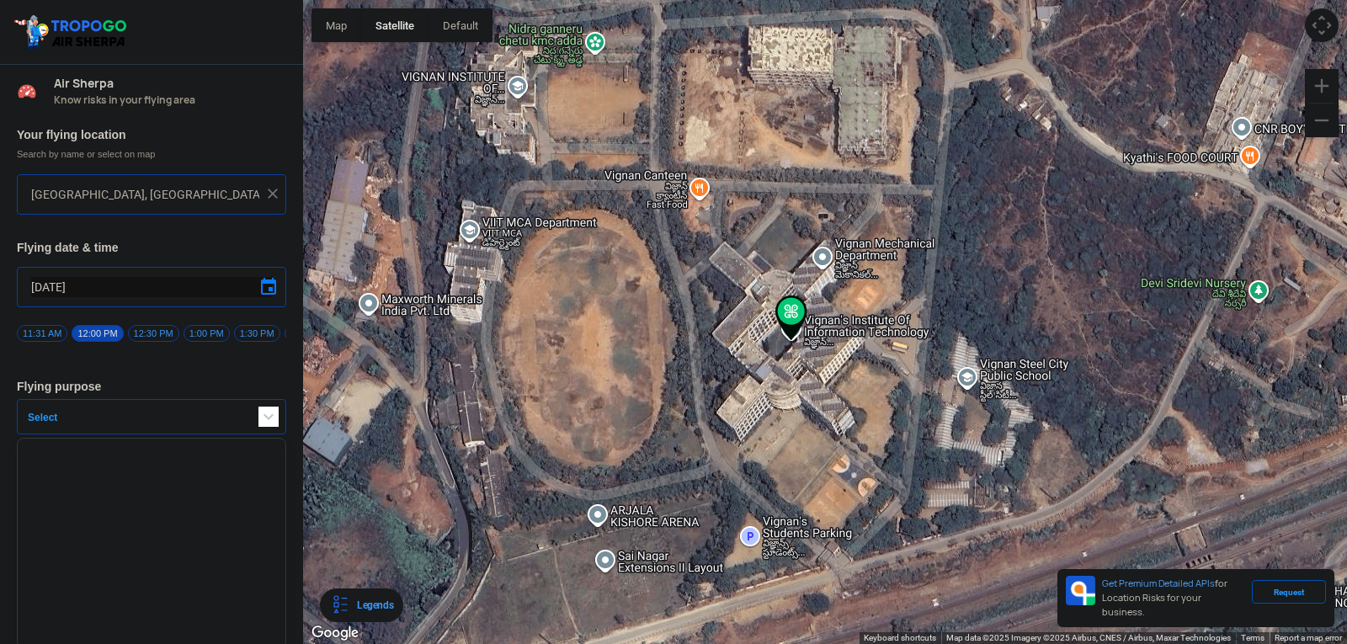
click at [267, 424] on span "button" at bounding box center [269, 417] width 20 height 20
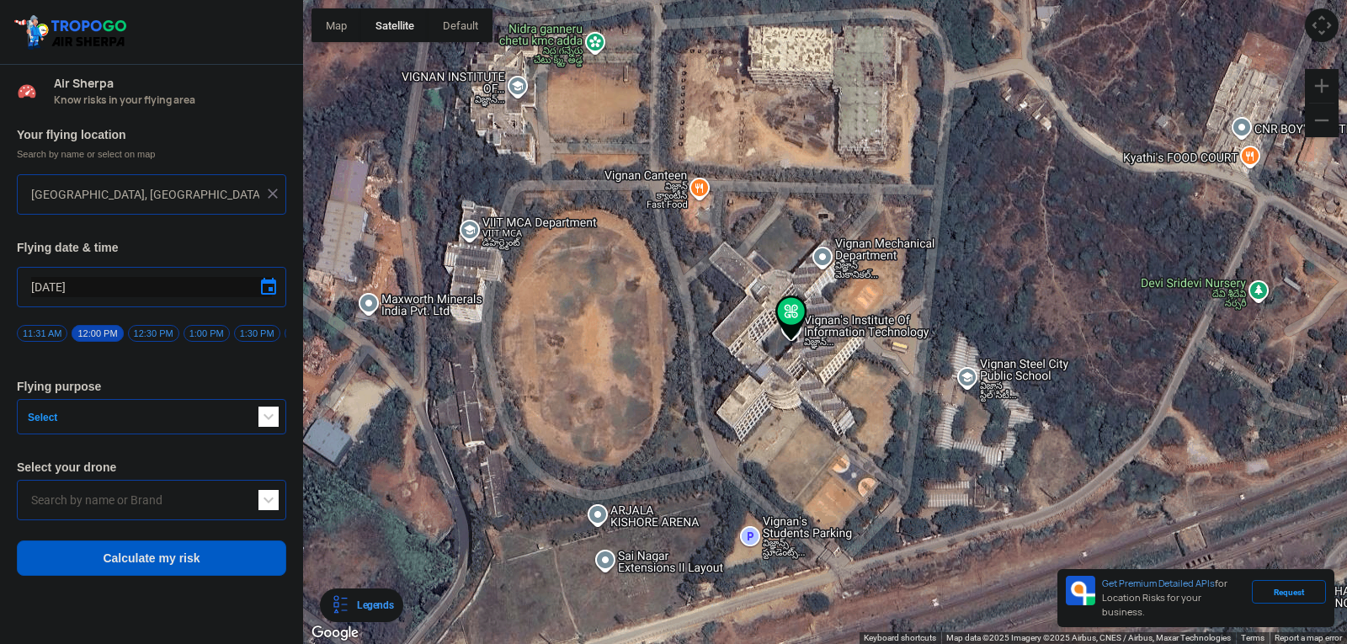
click at [268, 424] on span "button" at bounding box center [269, 417] width 20 height 20
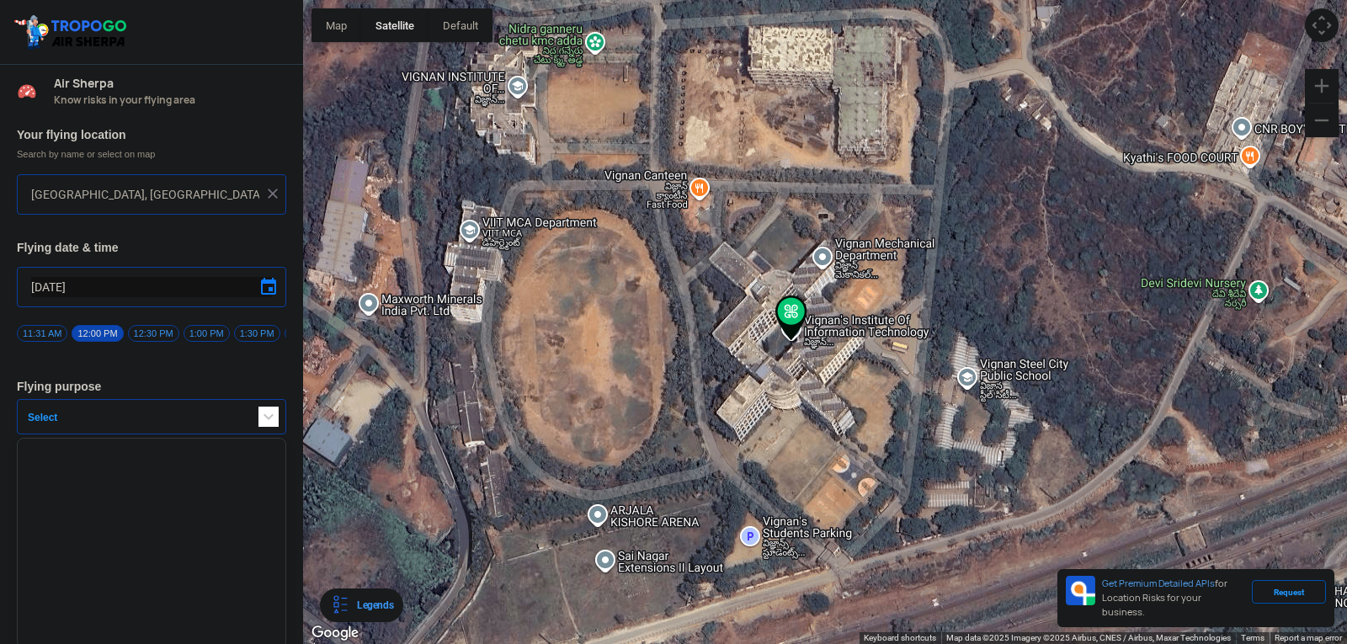
click at [268, 424] on span "button" at bounding box center [269, 417] width 20 height 20
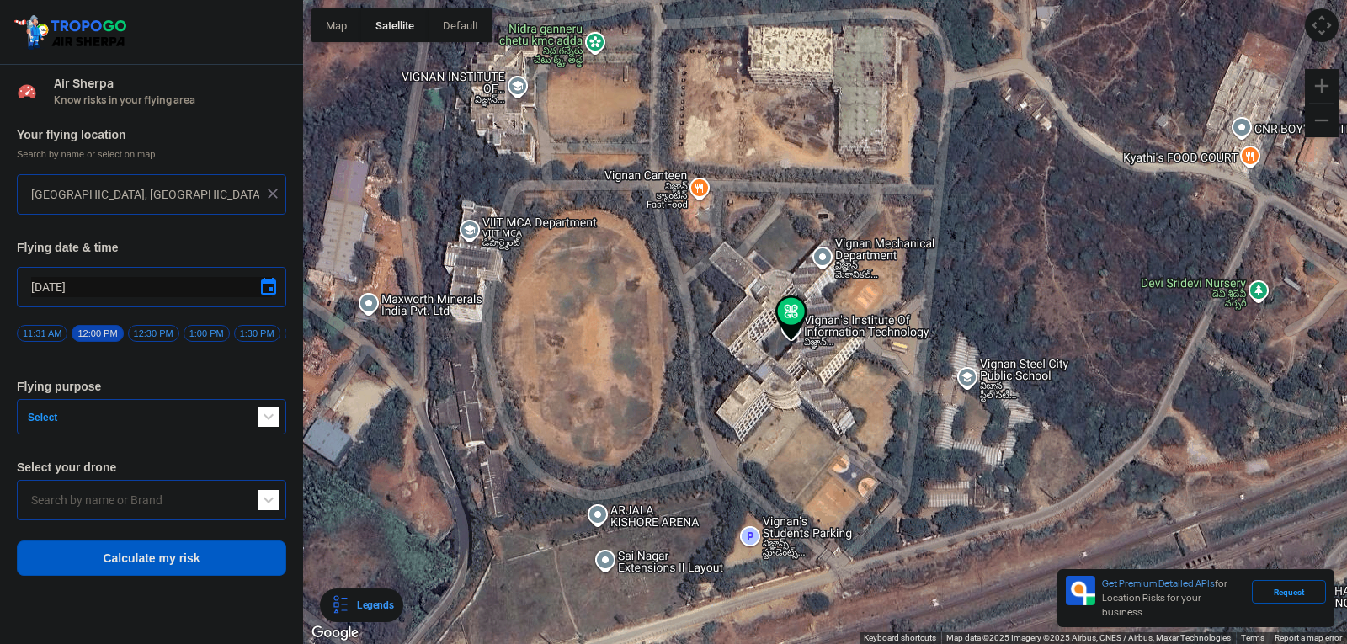
click at [259, 424] on span "button" at bounding box center [269, 417] width 20 height 20
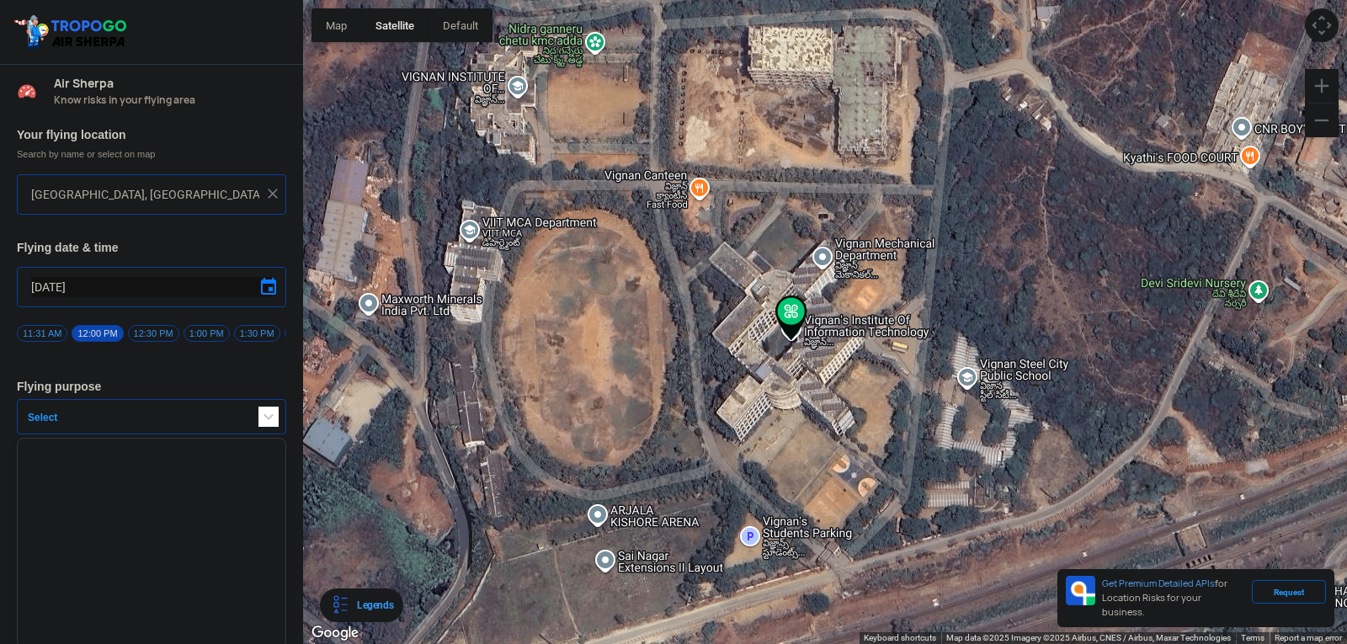
click at [259, 424] on span "button" at bounding box center [269, 417] width 20 height 20
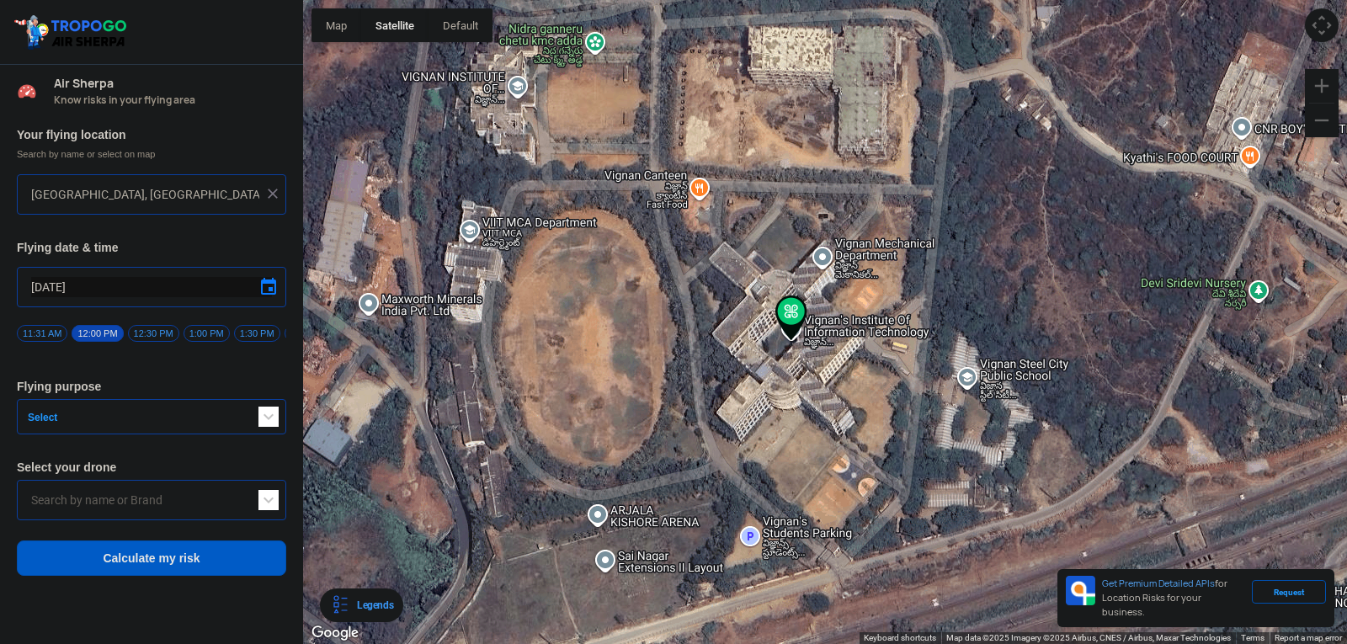
click at [261, 426] on span "button" at bounding box center [269, 417] width 20 height 20
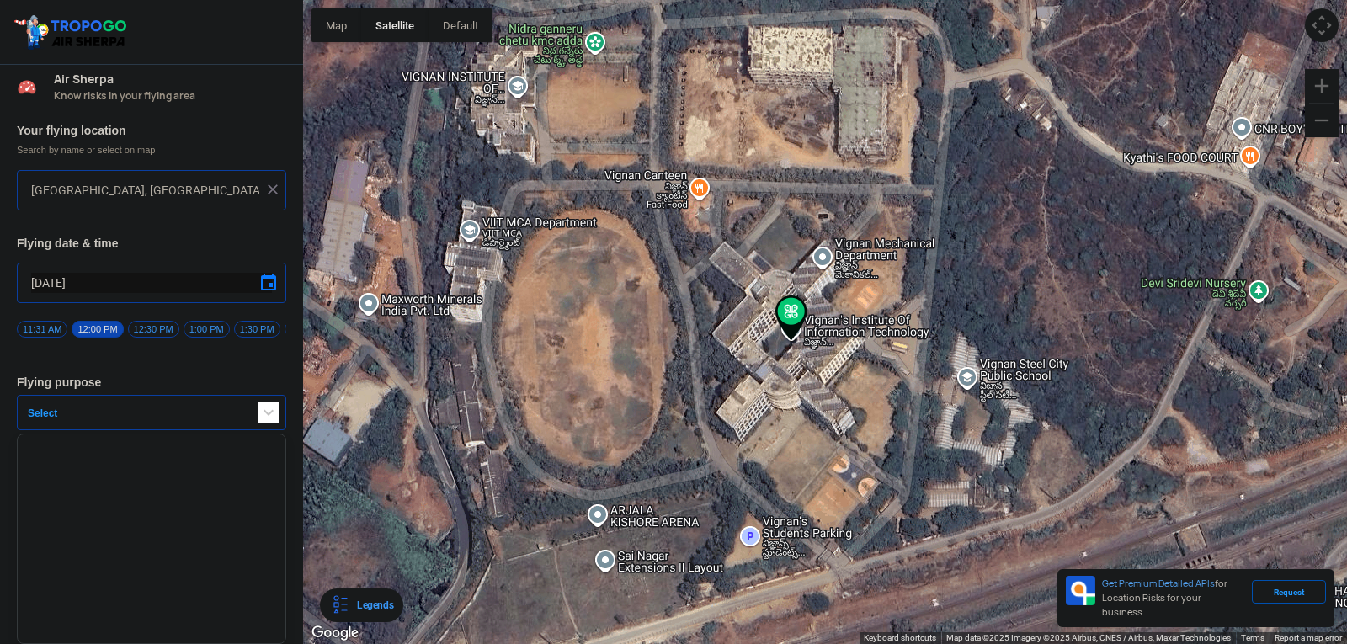
scroll to position [11, 0]
click at [264, 413] on span "button" at bounding box center [269, 413] width 20 height 20
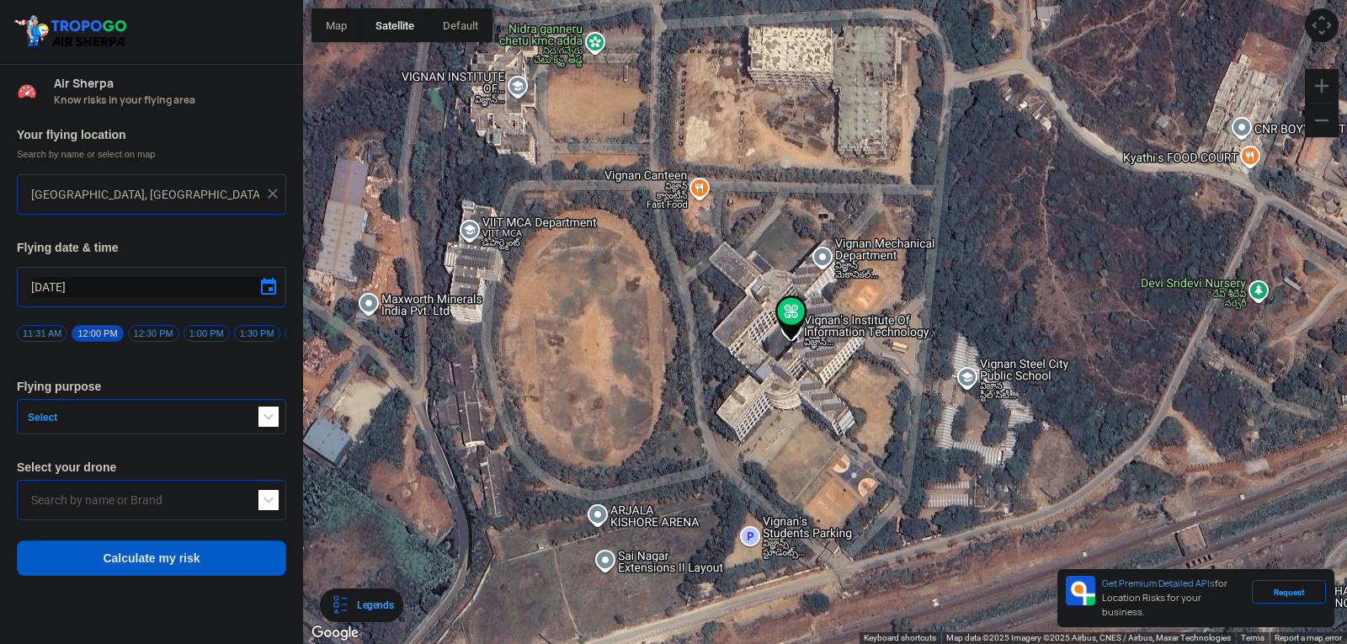
scroll to position [0, 0]
click at [262, 502] on span at bounding box center [269, 500] width 20 height 20
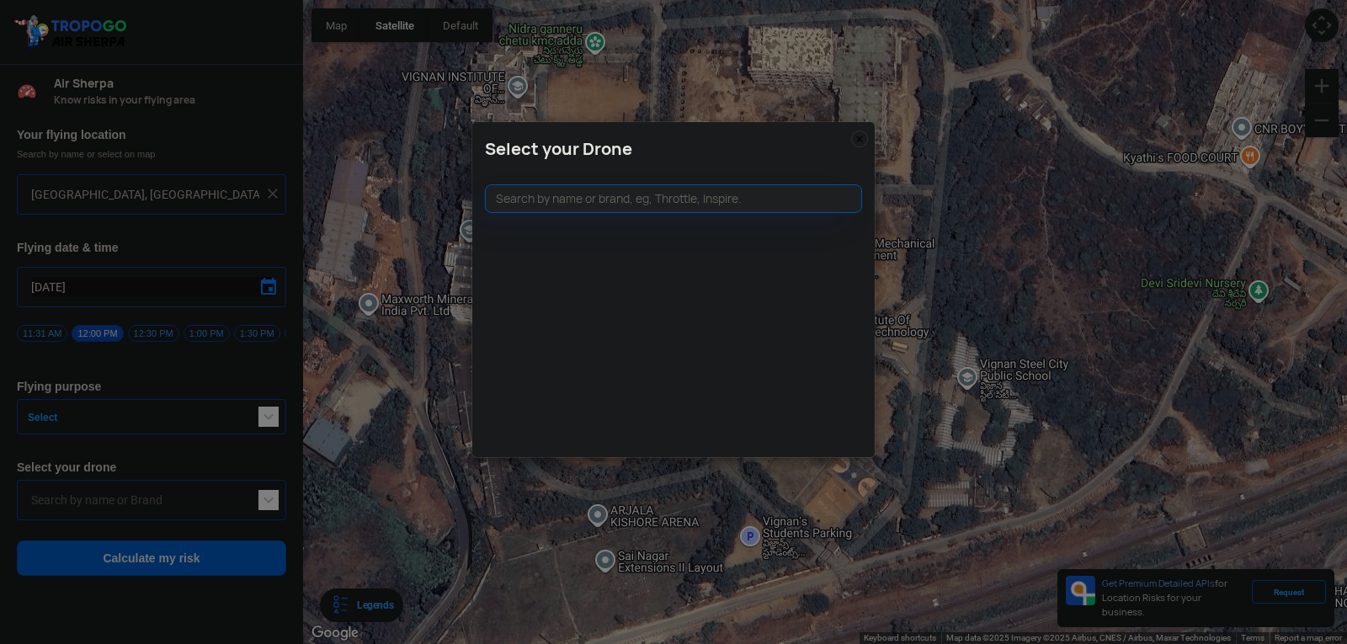
click at [858, 137] on img at bounding box center [859, 139] width 17 height 17
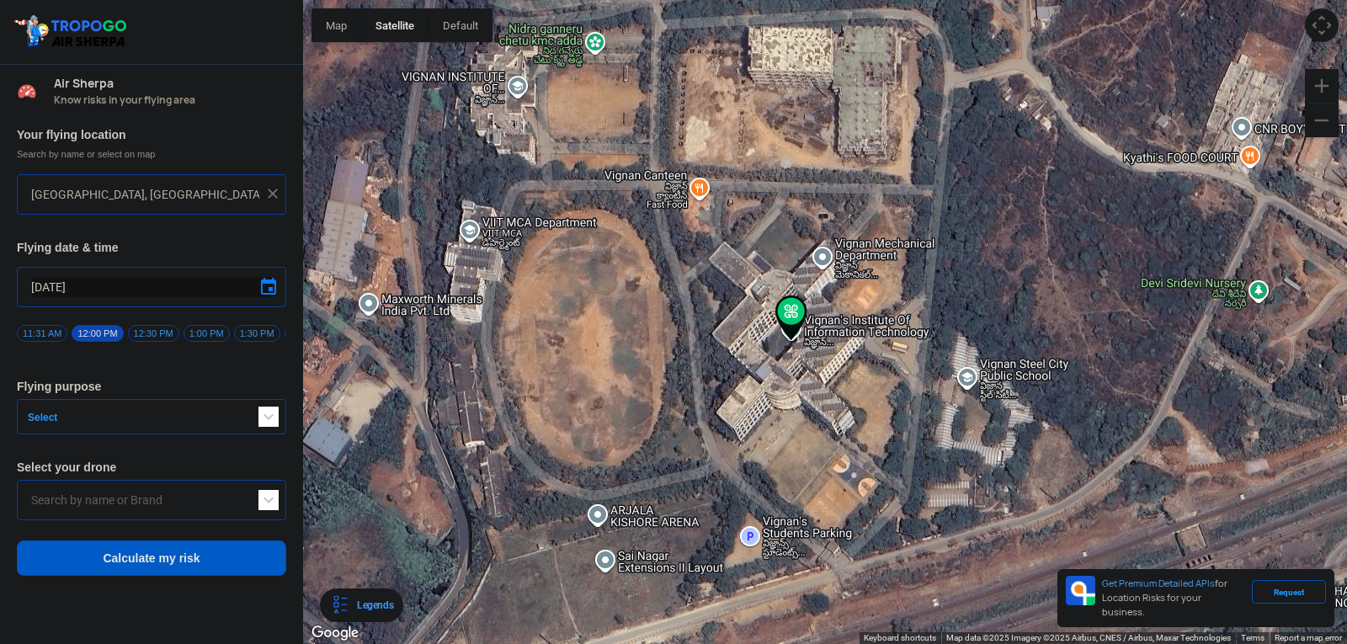
click at [228, 556] on button "Calculate my risk" at bounding box center [151, 558] width 269 height 35
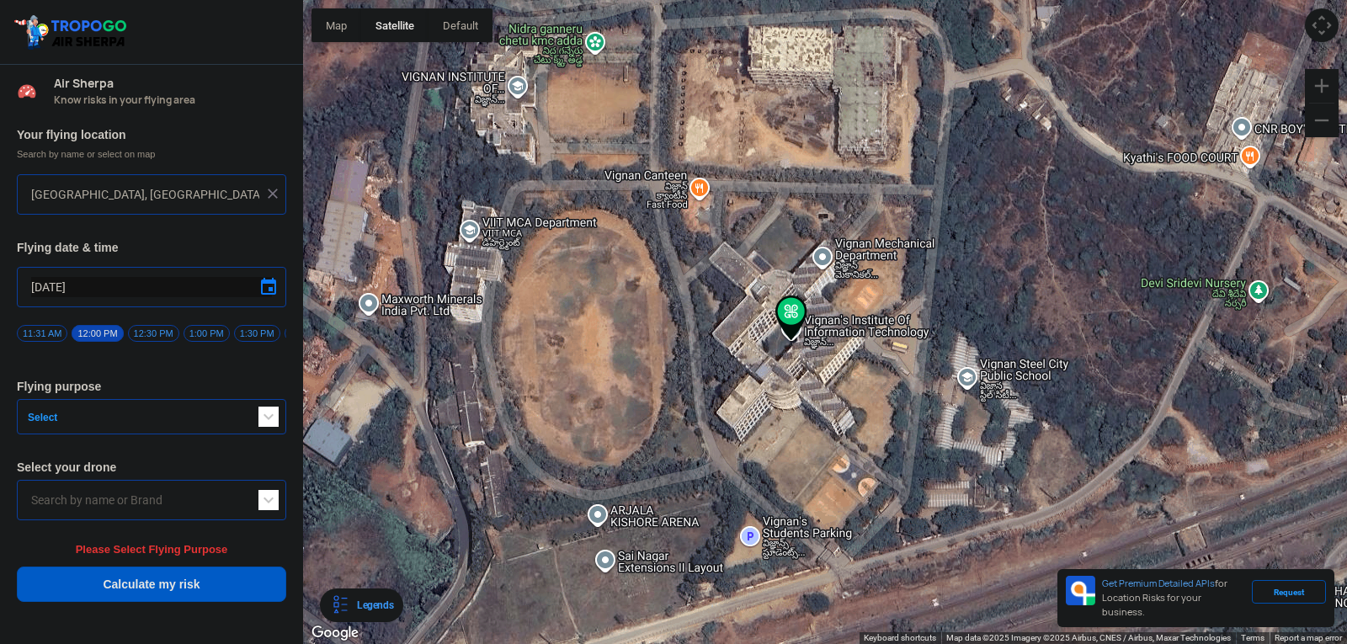
click at [276, 424] on span "button" at bounding box center [269, 417] width 20 height 20
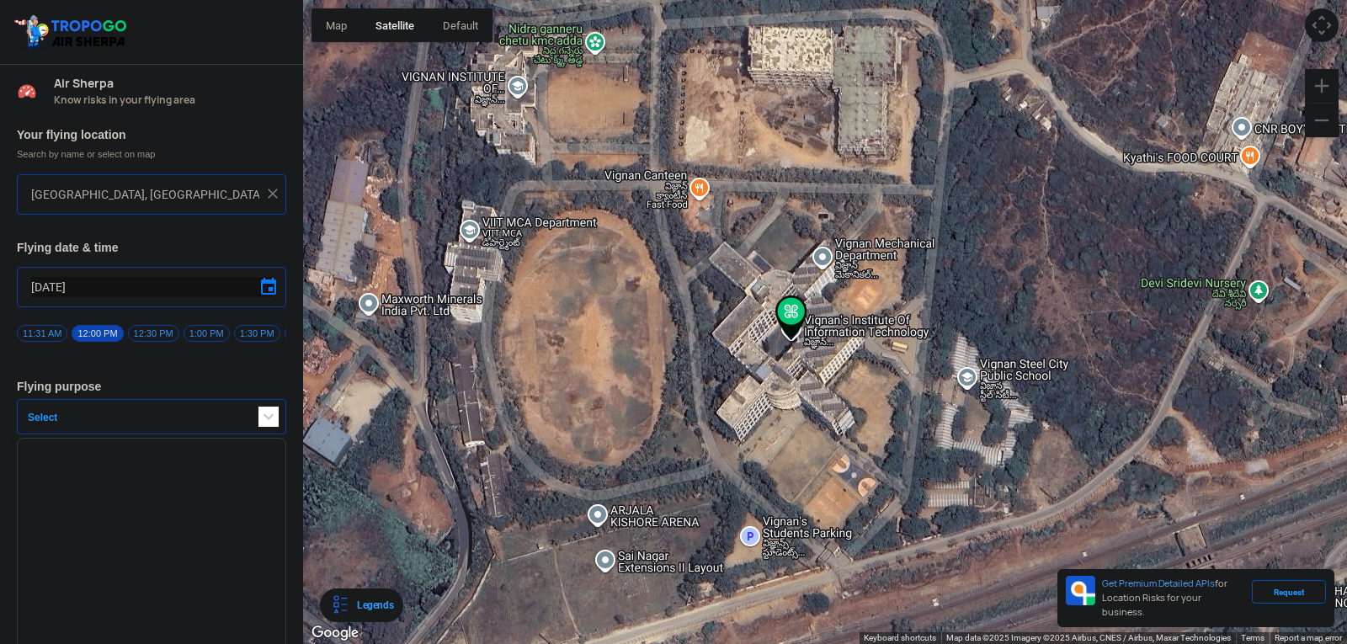
click at [205, 467] on ul at bounding box center [151, 543] width 269 height 211
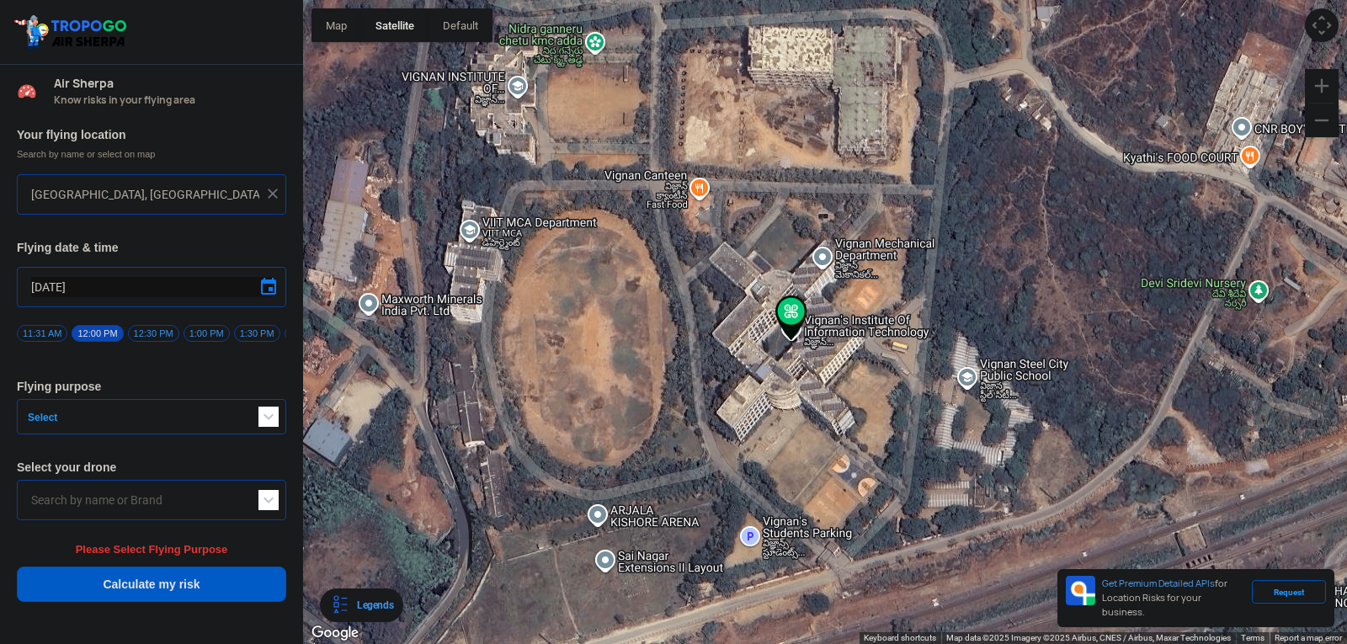
click at [194, 581] on button "Calculate my risk" at bounding box center [151, 584] width 269 height 35
click at [187, 598] on button "Calculate my risk" at bounding box center [151, 584] width 269 height 35
click at [269, 425] on span "button" at bounding box center [269, 417] width 20 height 20
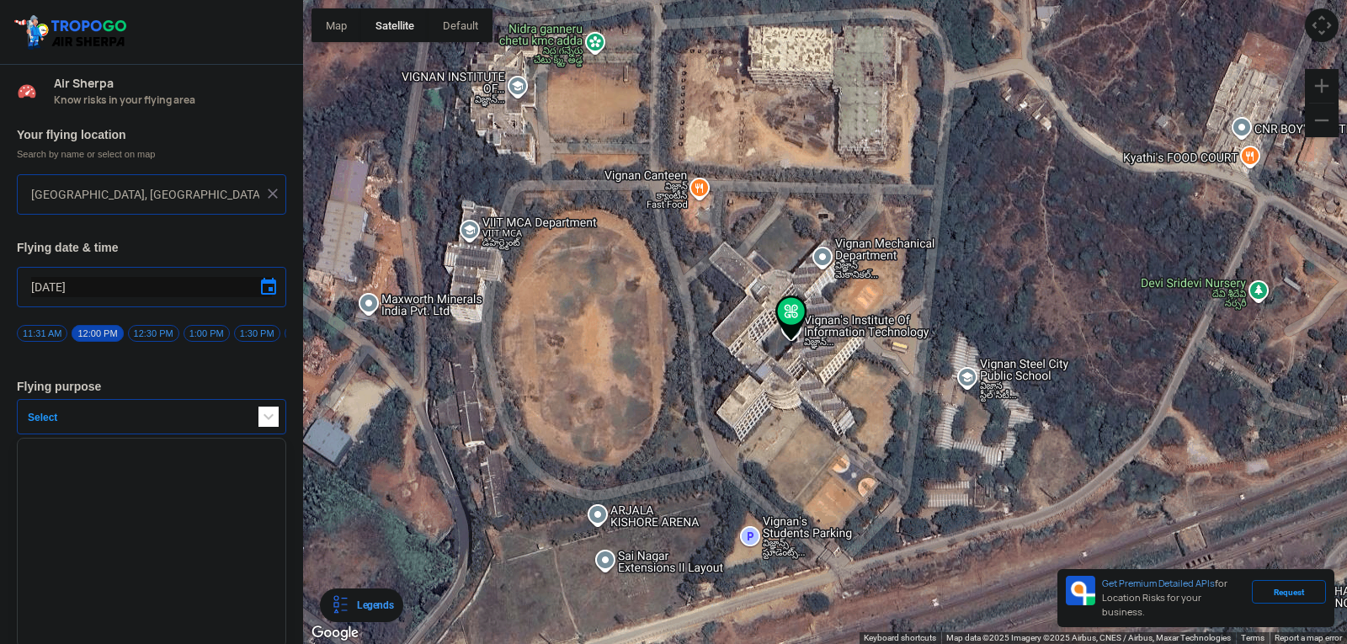
click at [208, 563] on ul at bounding box center [151, 543] width 269 height 211
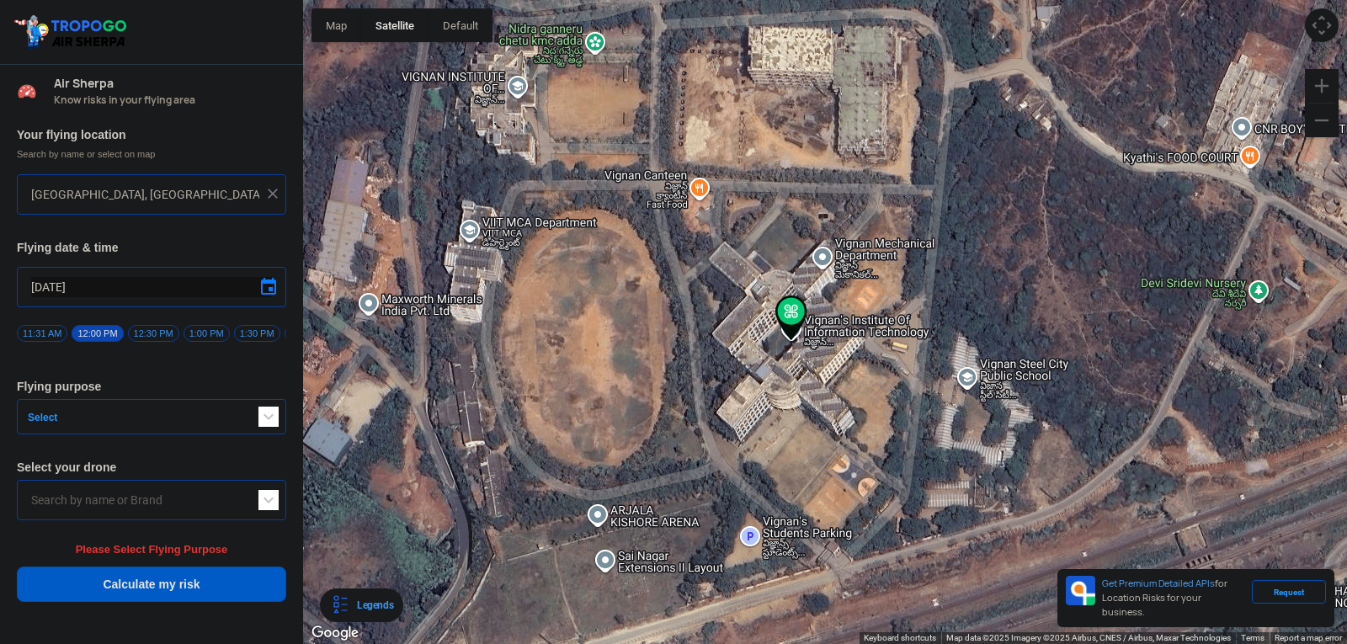
click at [208, 558] on div "Please Select Flying Purpose" at bounding box center [151, 550] width 269 height 18
click at [286, 565] on div "Your flying location Search by name or select on map [GEOGRAPHIC_DATA], [GEOGRA…" at bounding box center [151, 365] width 303 height 493
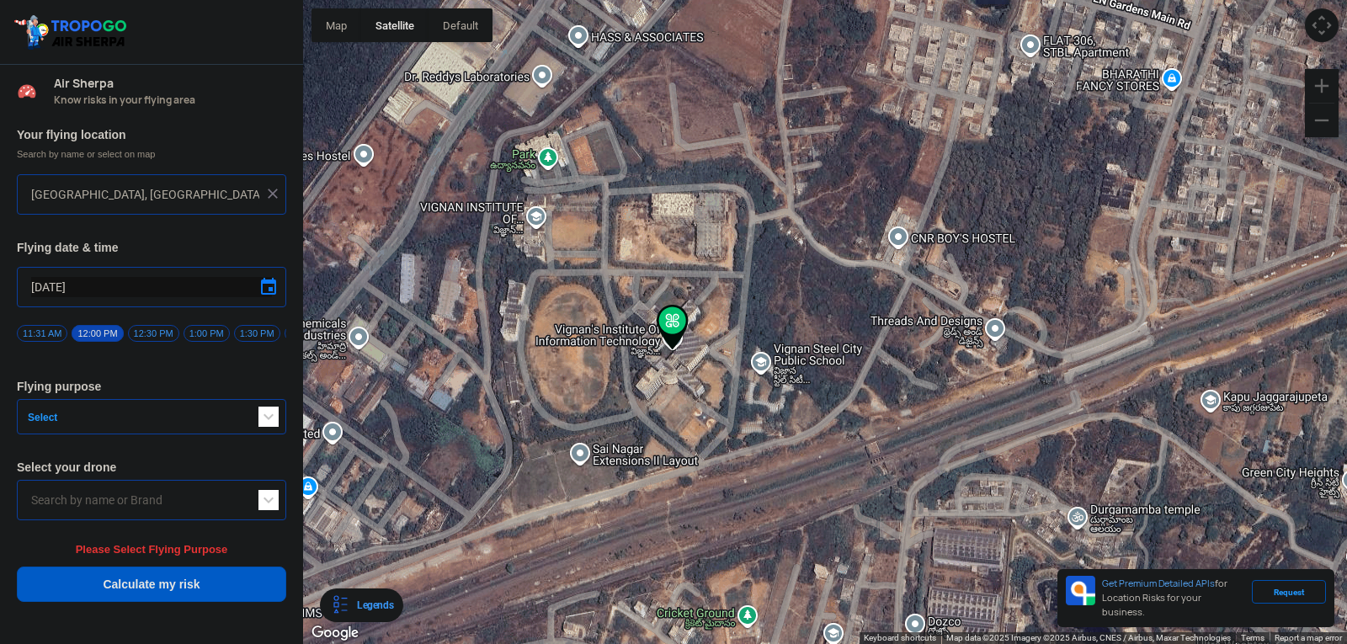
drag, startPoint x: 448, startPoint y: 266, endPoint x: 653, endPoint y: 313, distance: 210.0
click at [653, 313] on div at bounding box center [825, 322] width 1044 height 644
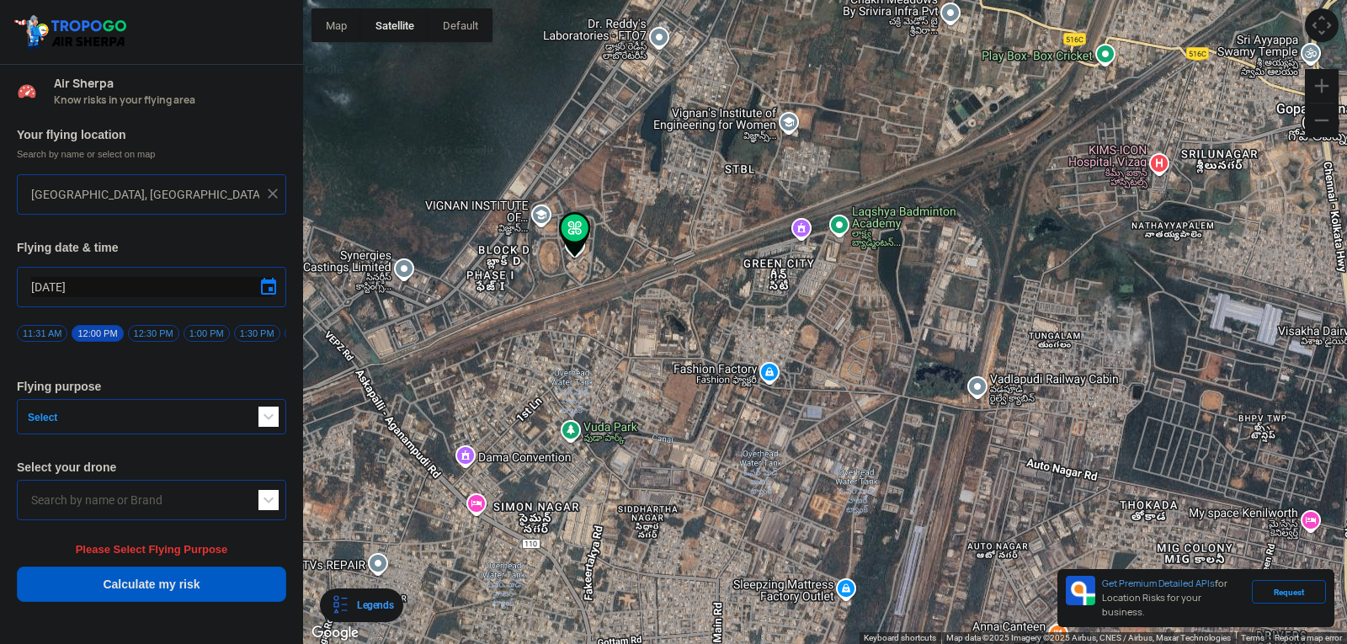
click at [264, 414] on span "button" at bounding box center [269, 417] width 20 height 20
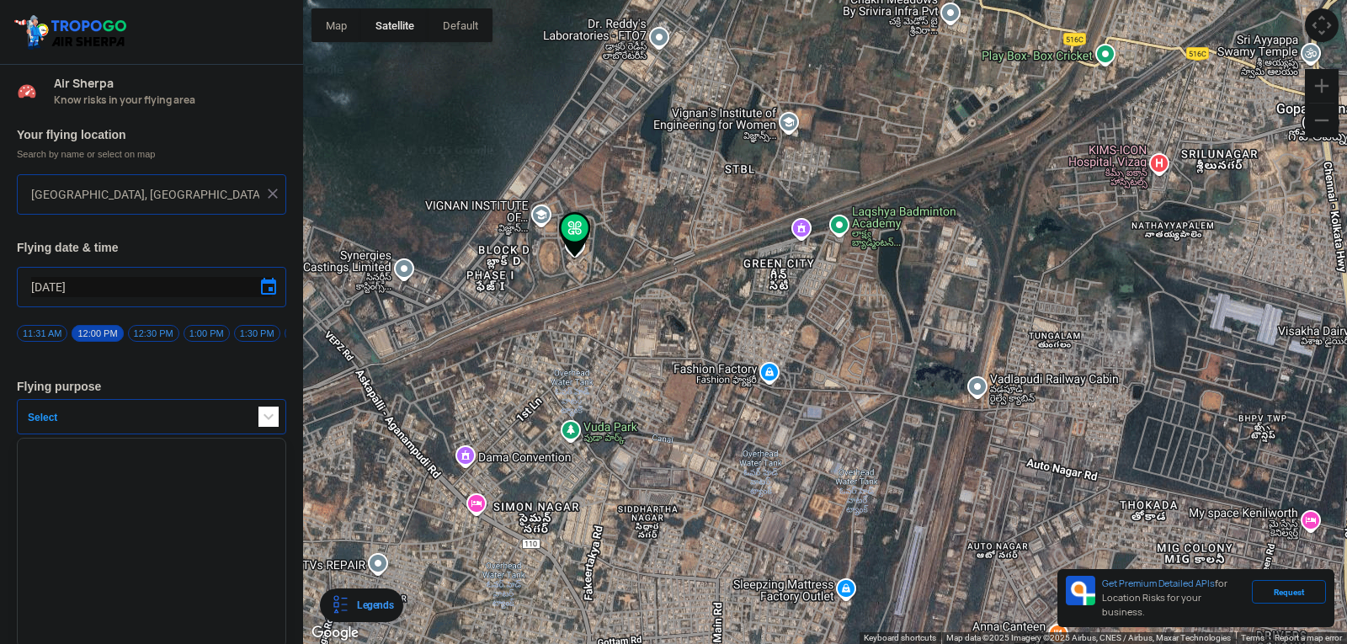
click at [162, 513] on ul at bounding box center [151, 543] width 269 height 211
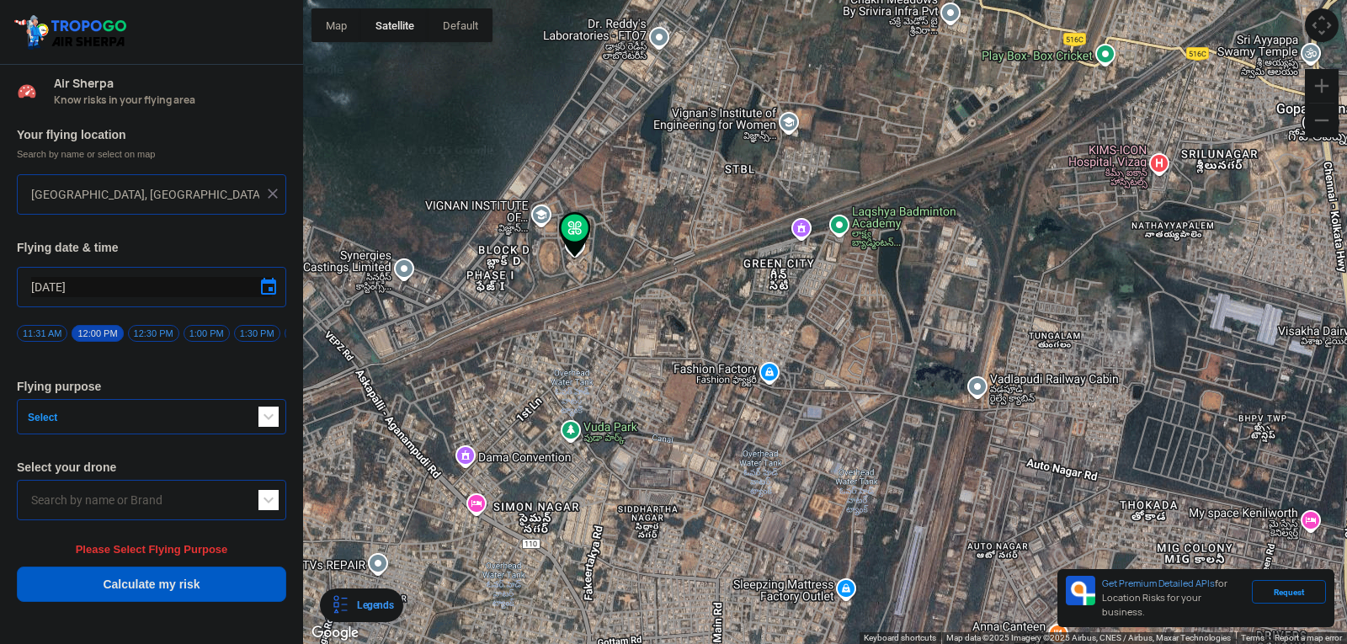
click at [163, 510] on input "text" at bounding box center [151, 500] width 241 height 20
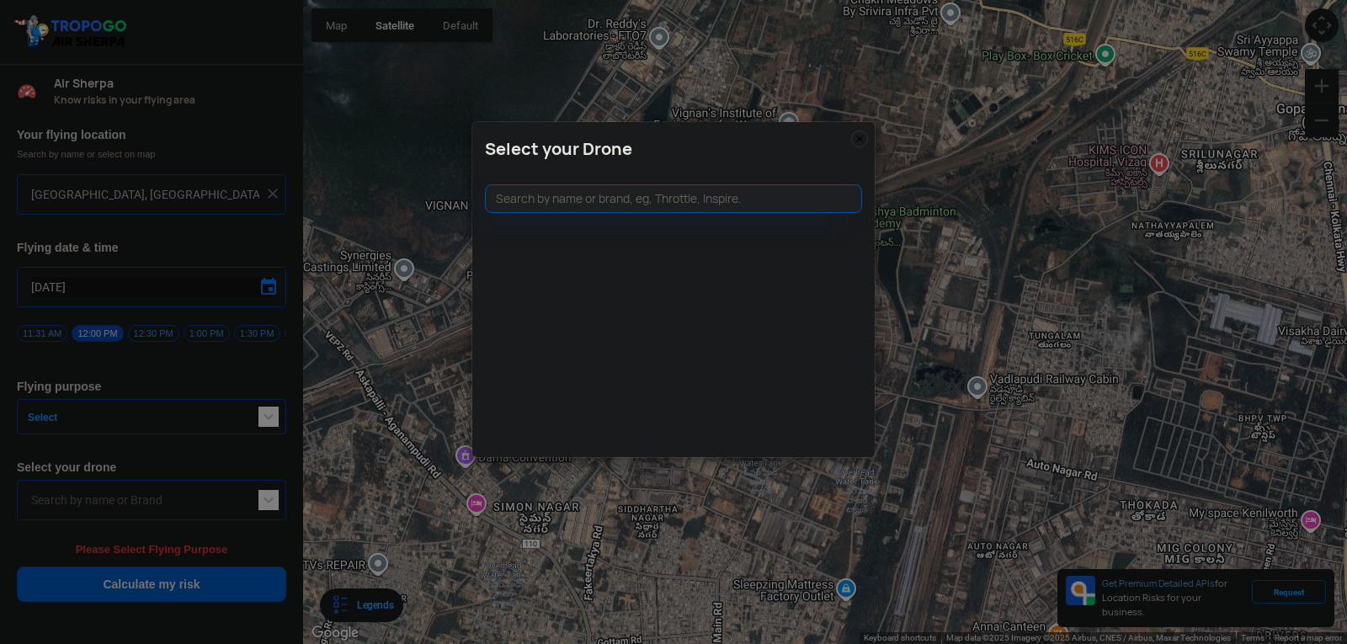
click at [277, 405] on modal-container "Select your Drone" at bounding box center [673, 322] width 1347 height 644
click at [256, 413] on modal-container "Select your Drone" at bounding box center [673, 322] width 1347 height 644
click at [856, 133] on img at bounding box center [859, 139] width 17 height 17
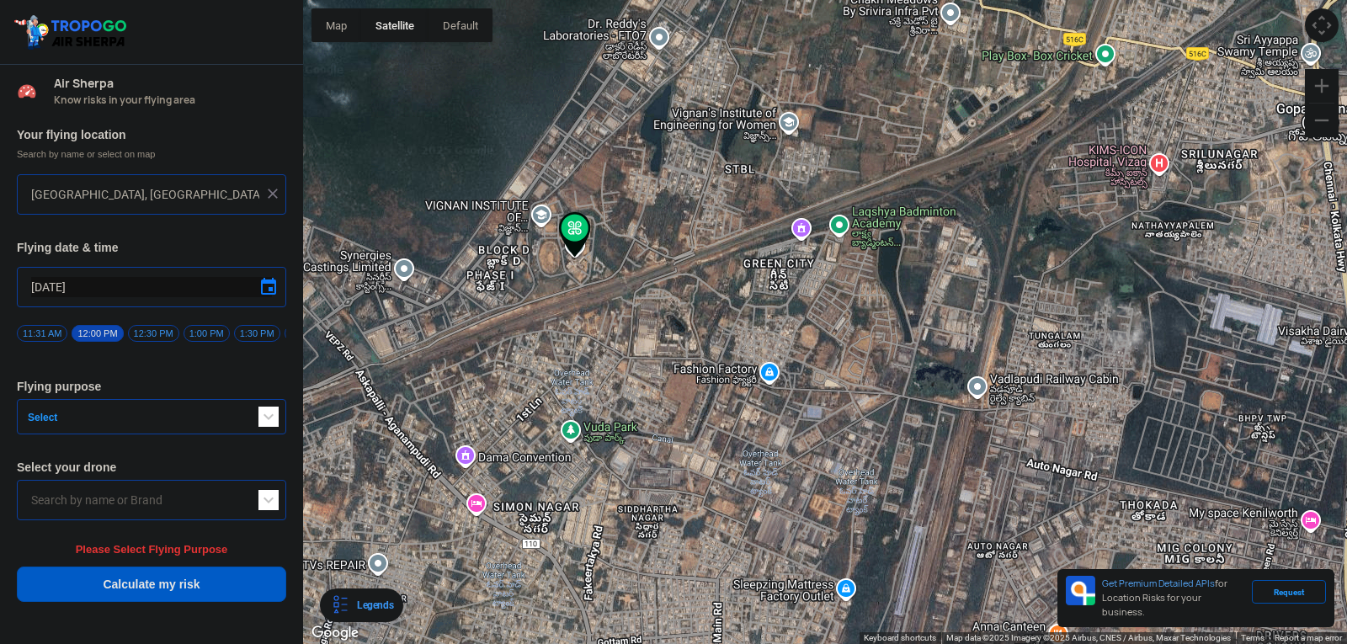
click at [261, 418] on span "button" at bounding box center [269, 417] width 20 height 20
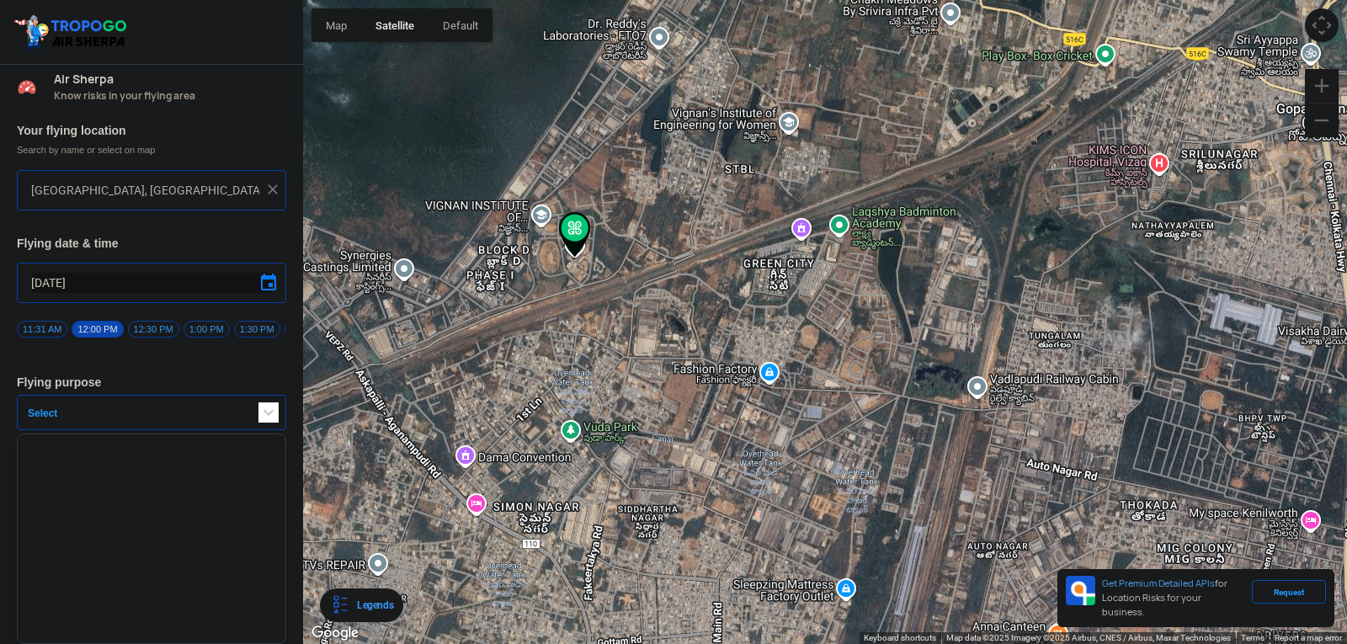
scroll to position [11, 0]
click at [267, 413] on span "button" at bounding box center [269, 413] width 20 height 20
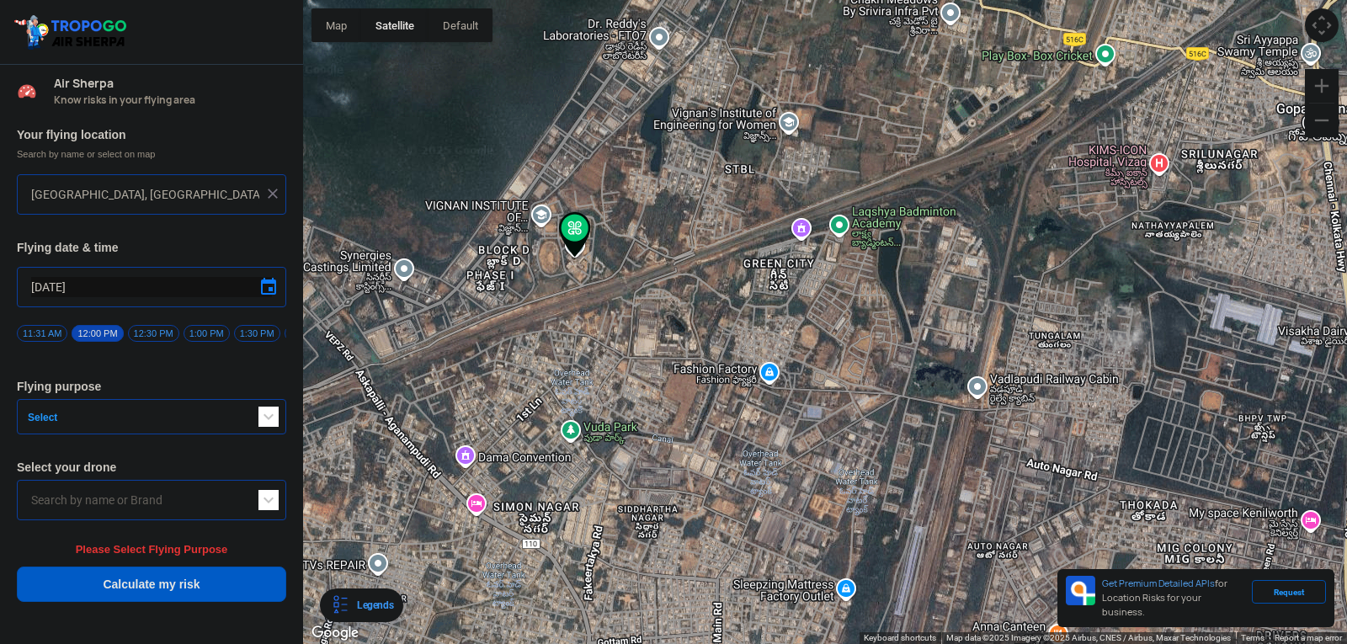
click at [271, 423] on span "button" at bounding box center [269, 417] width 20 height 20
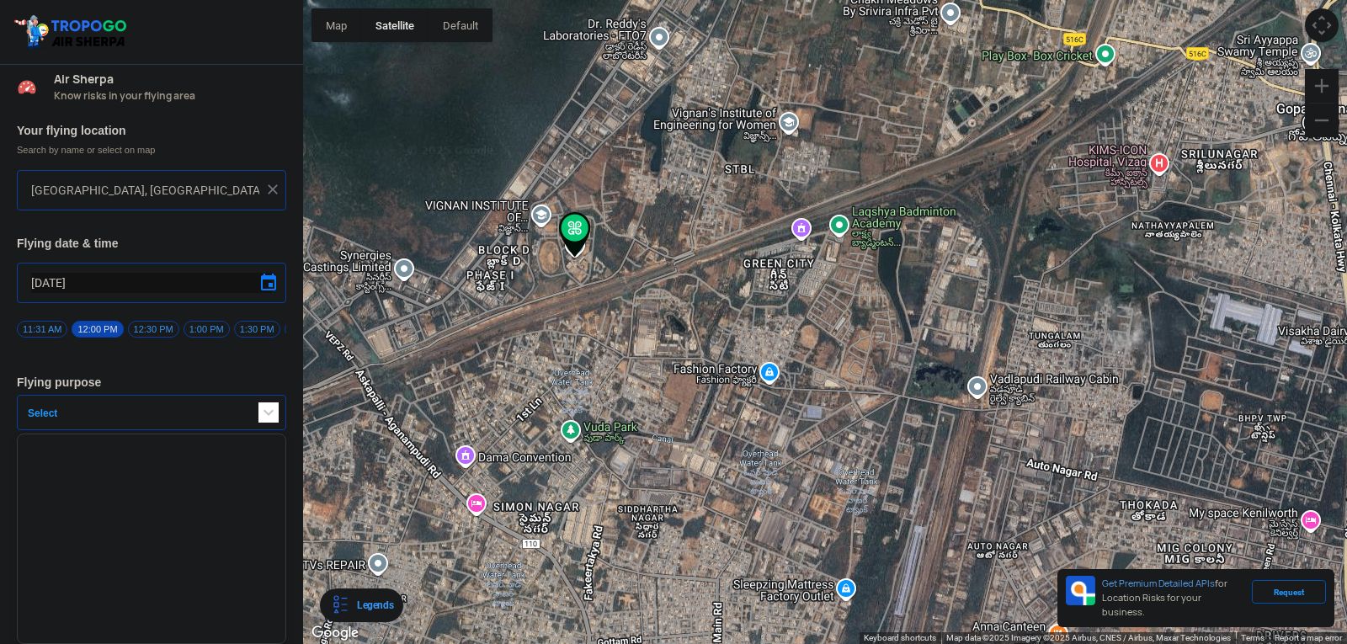
scroll to position [11, 0]
click at [224, 478] on ul at bounding box center [151, 539] width 269 height 211
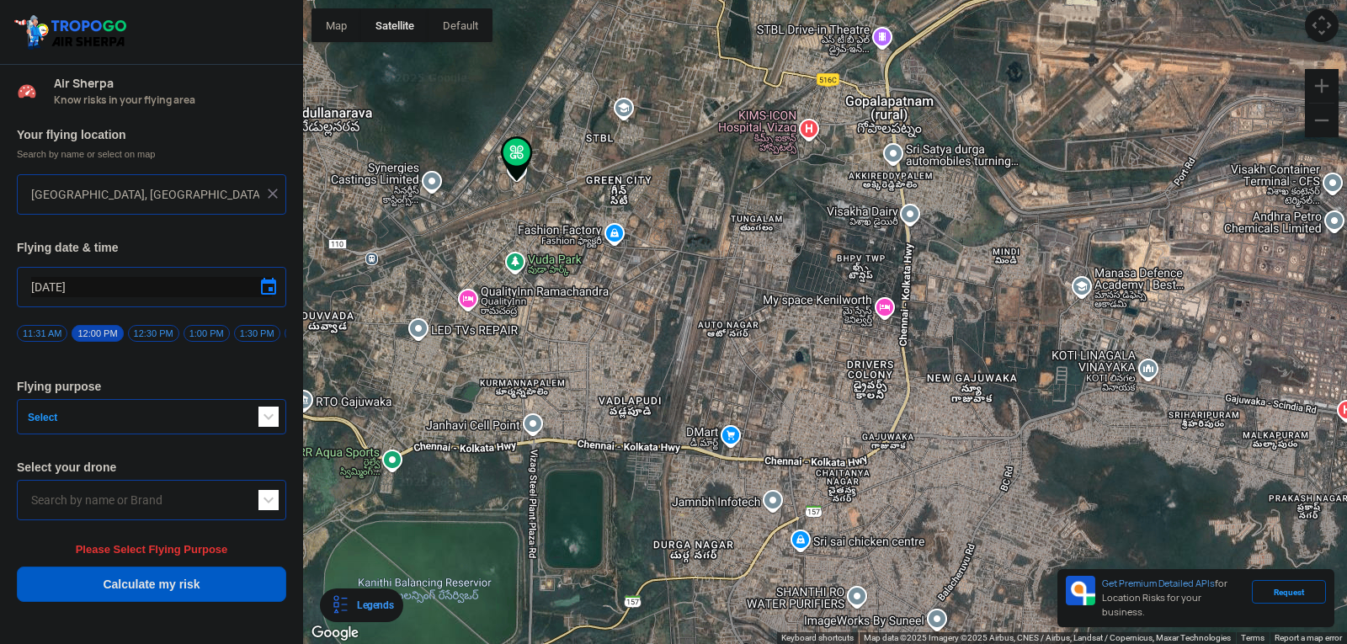
click at [1283, 602] on div "Request" at bounding box center [1289, 592] width 74 height 24
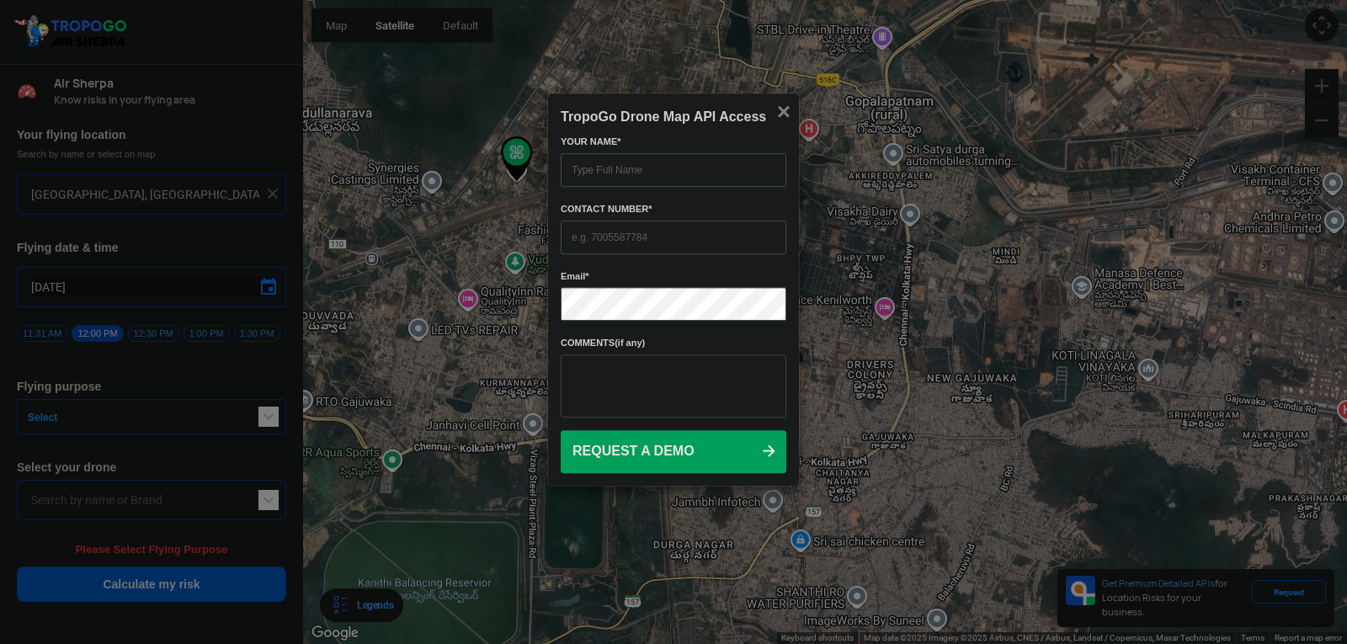
click at [781, 107] on span "×" at bounding box center [783, 112] width 13 height 26
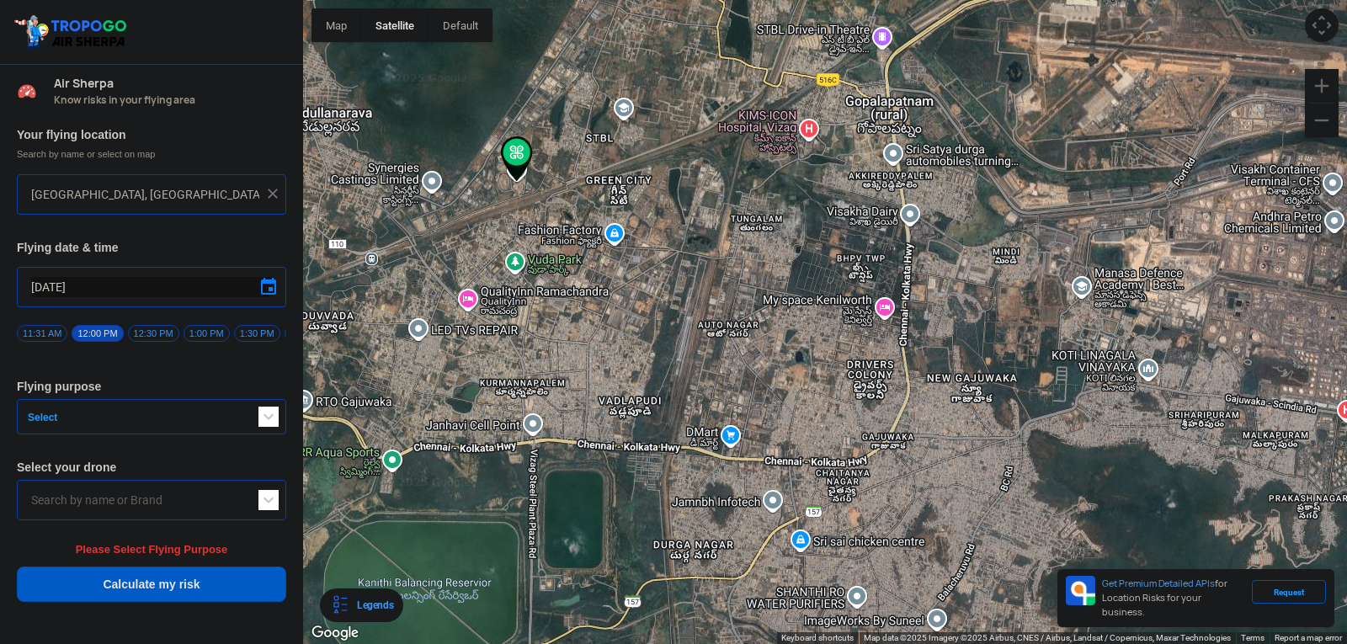
click at [1191, 275] on div at bounding box center [825, 322] width 1044 height 644
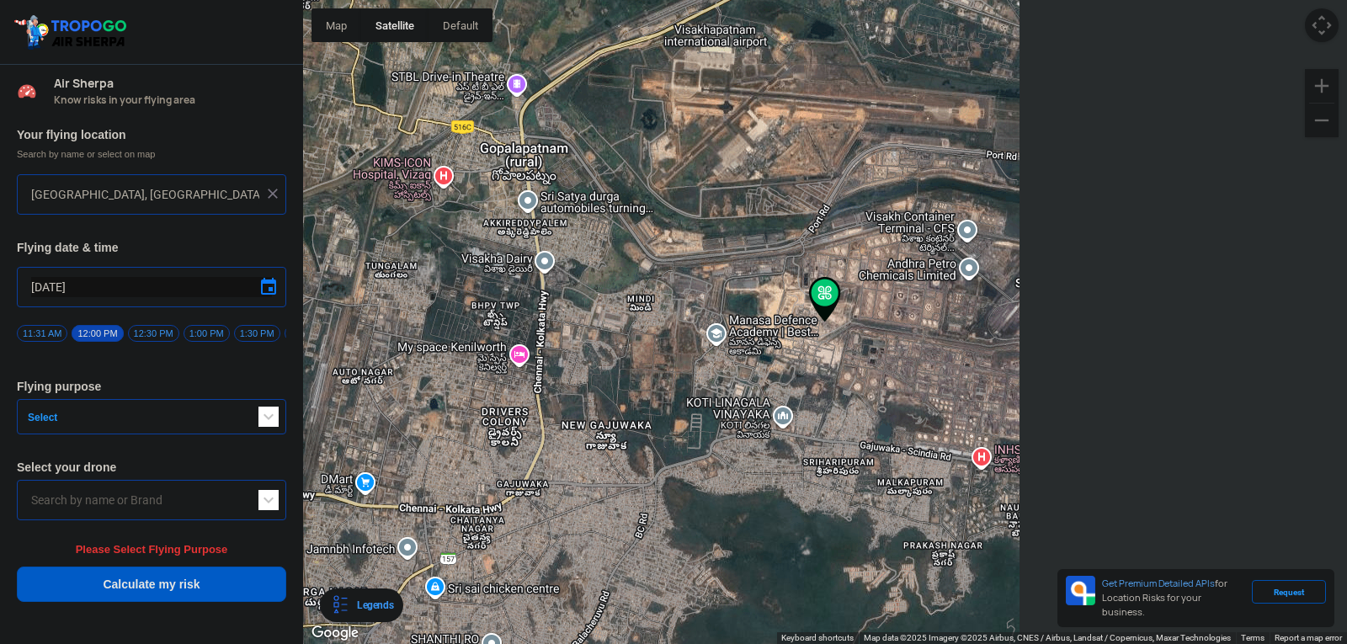
type input "[GEOGRAPHIC_DATA], [GEOGRAPHIC_DATA], [GEOGRAPHIC_DATA]"
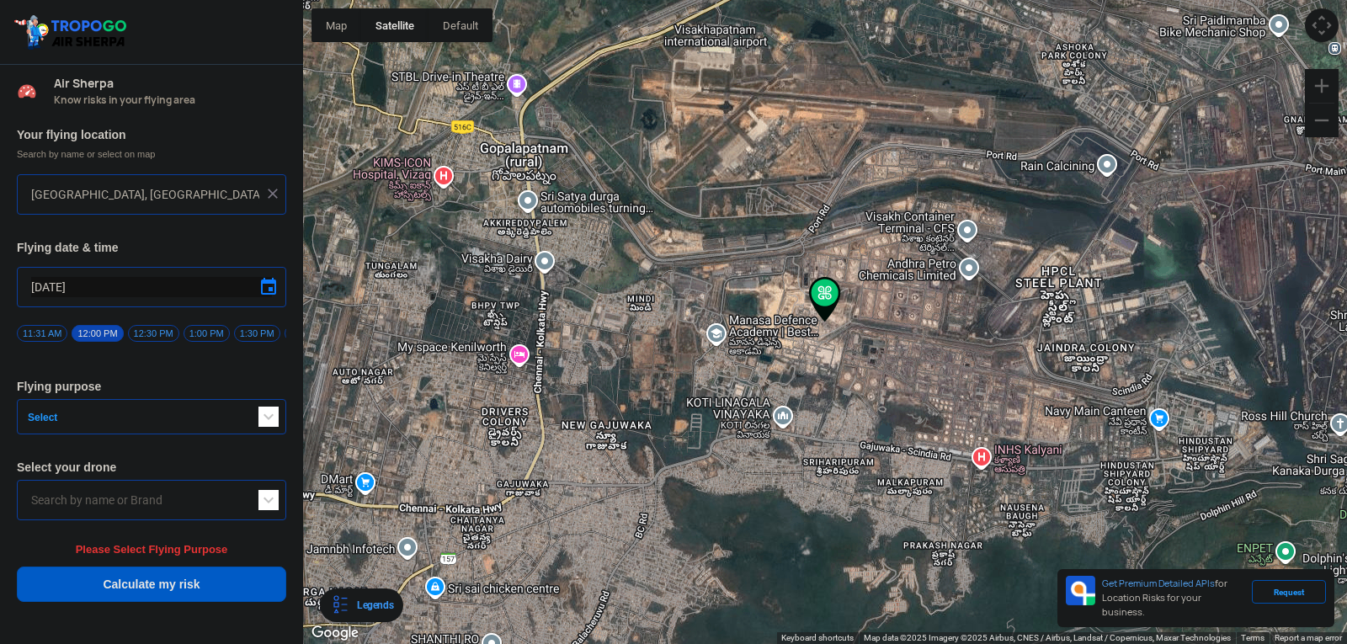
click at [155, 326] on span "12:30 PM" at bounding box center [153, 333] width 51 height 17
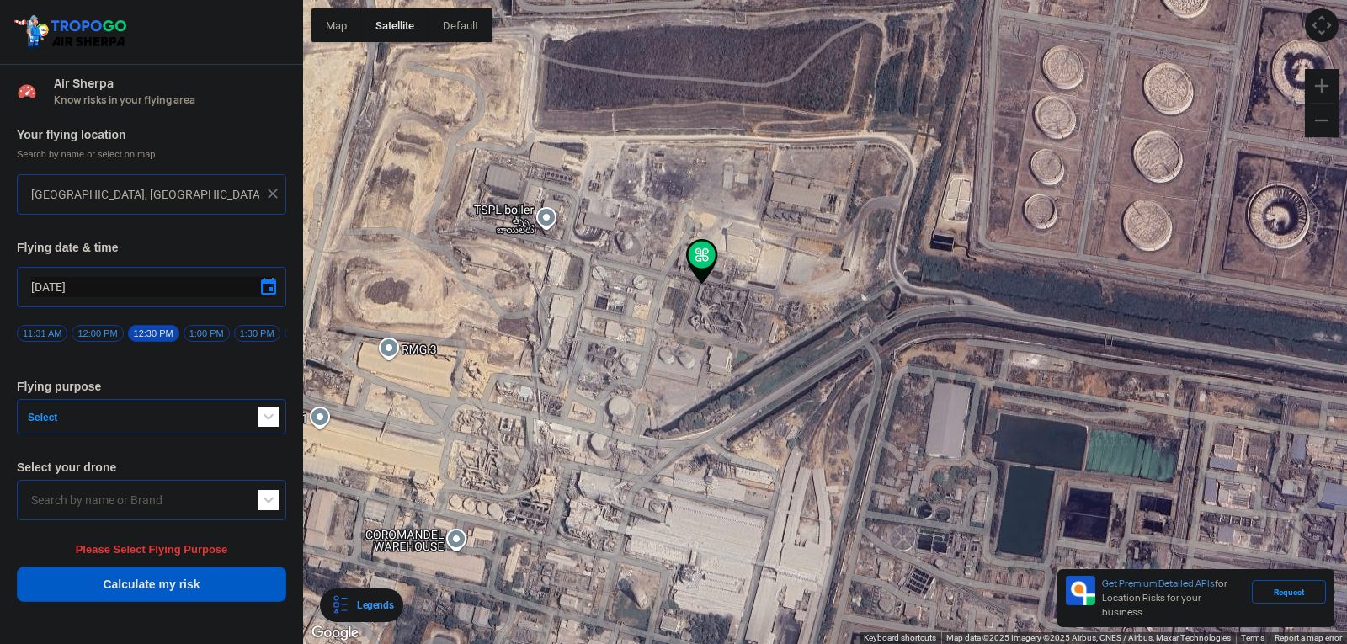
drag, startPoint x: 1128, startPoint y: 237, endPoint x: 152, endPoint y: 361, distance: 984.7
click at [143, 360] on div "Location Risk Score Air Sherpa Know risks in your flying area Your flying locat…" at bounding box center [673, 322] width 1347 height 644
